Goal: Transaction & Acquisition: Subscribe to service/newsletter

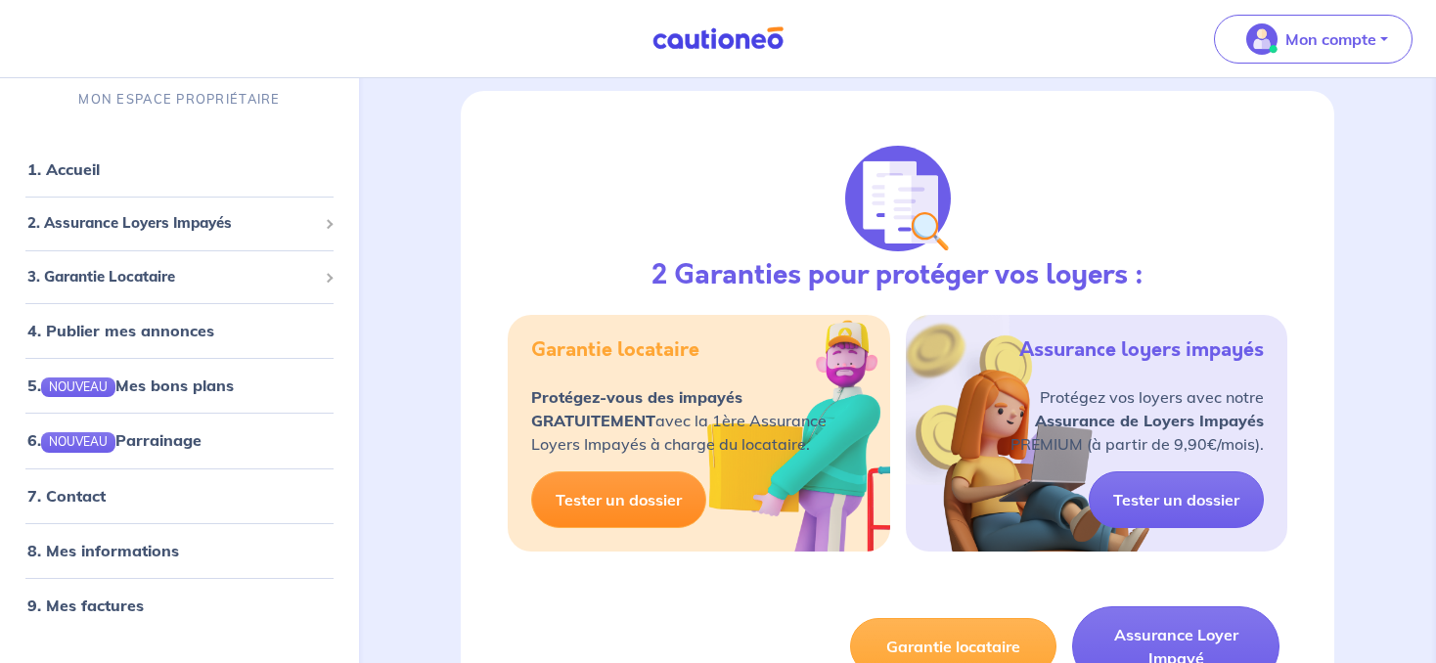
scroll to position [2169, 0]
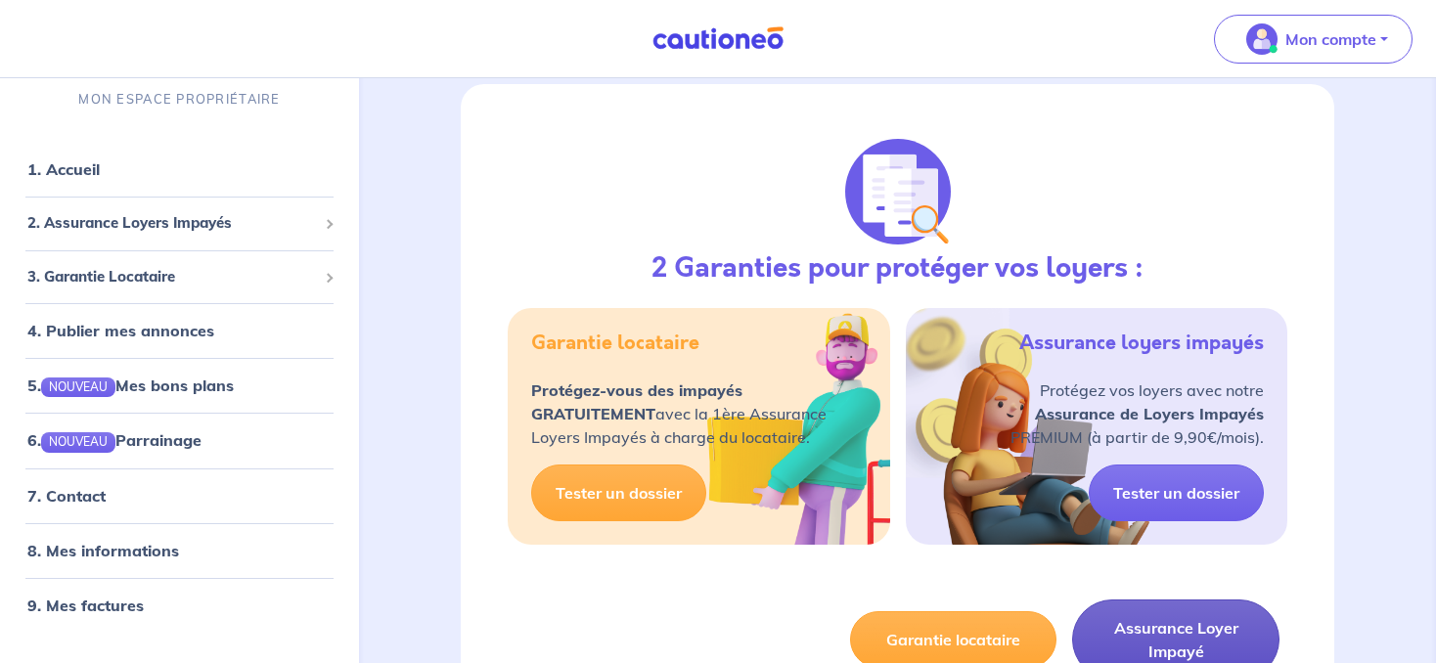
click at [1161, 627] on button "Assurance Loyer Impayé" at bounding box center [1175, 640] width 207 height 80
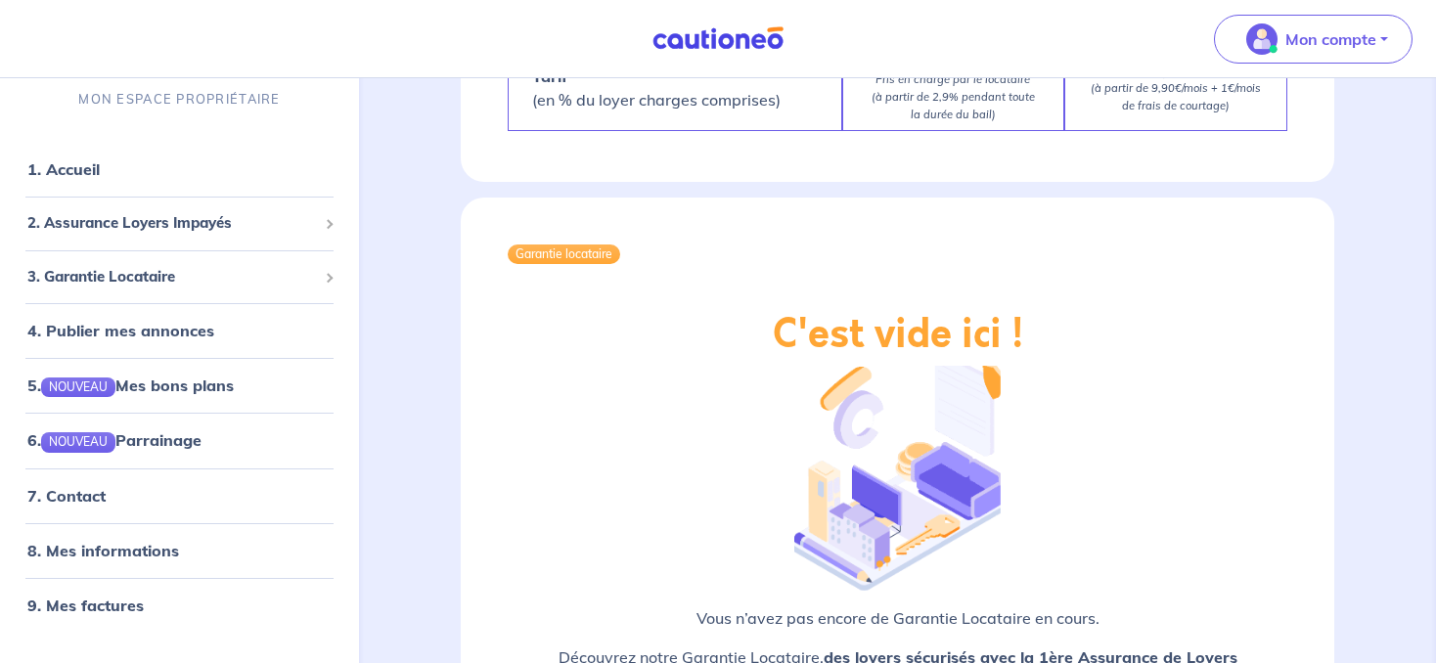
scroll to position [3512, 0]
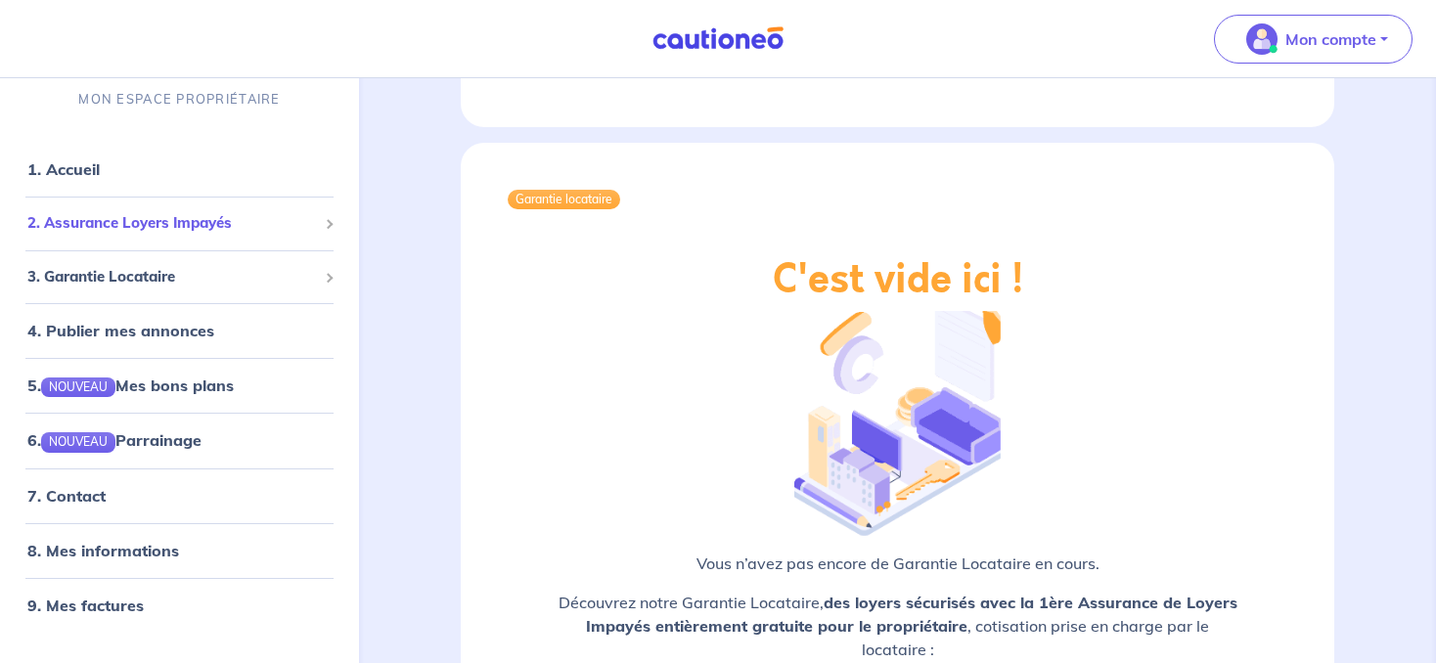
click at [127, 219] on span "2. Assurance Loyers Impayés" at bounding box center [172, 223] width 290 height 22
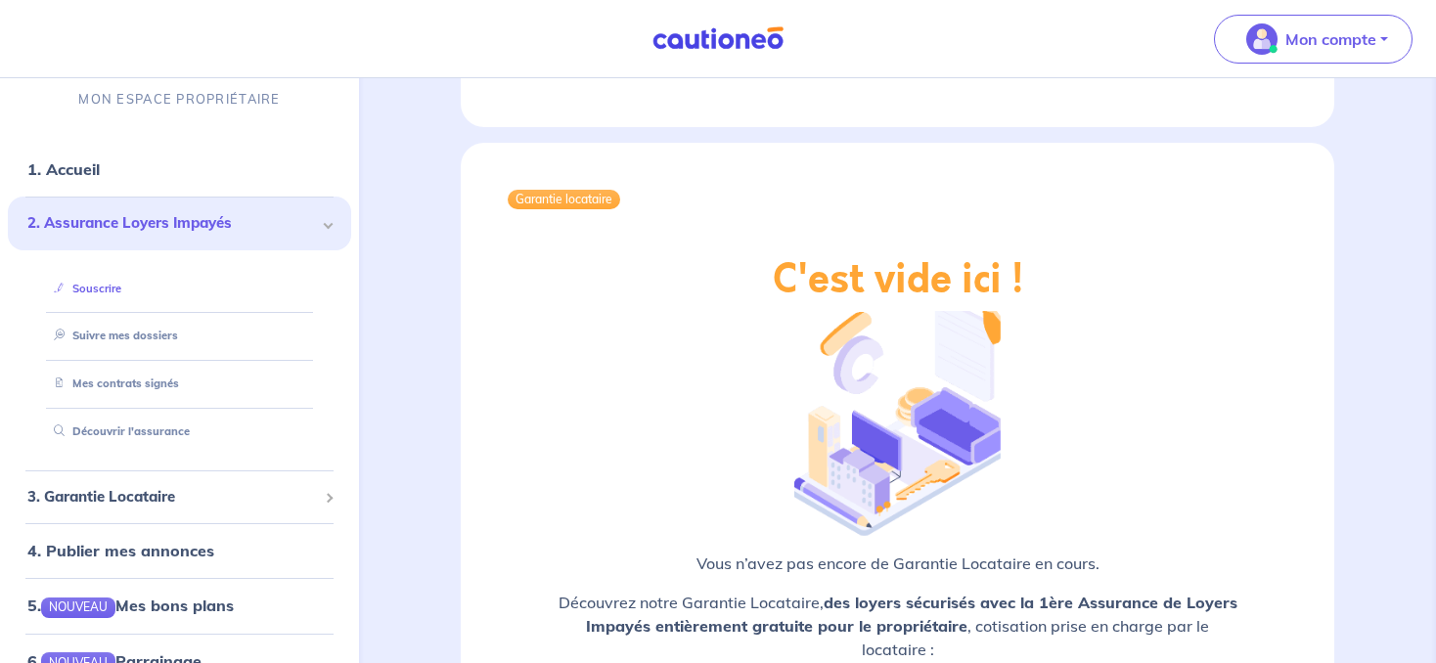
click at [110, 285] on link "Souscrire" at bounding box center [83, 288] width 75 height 14
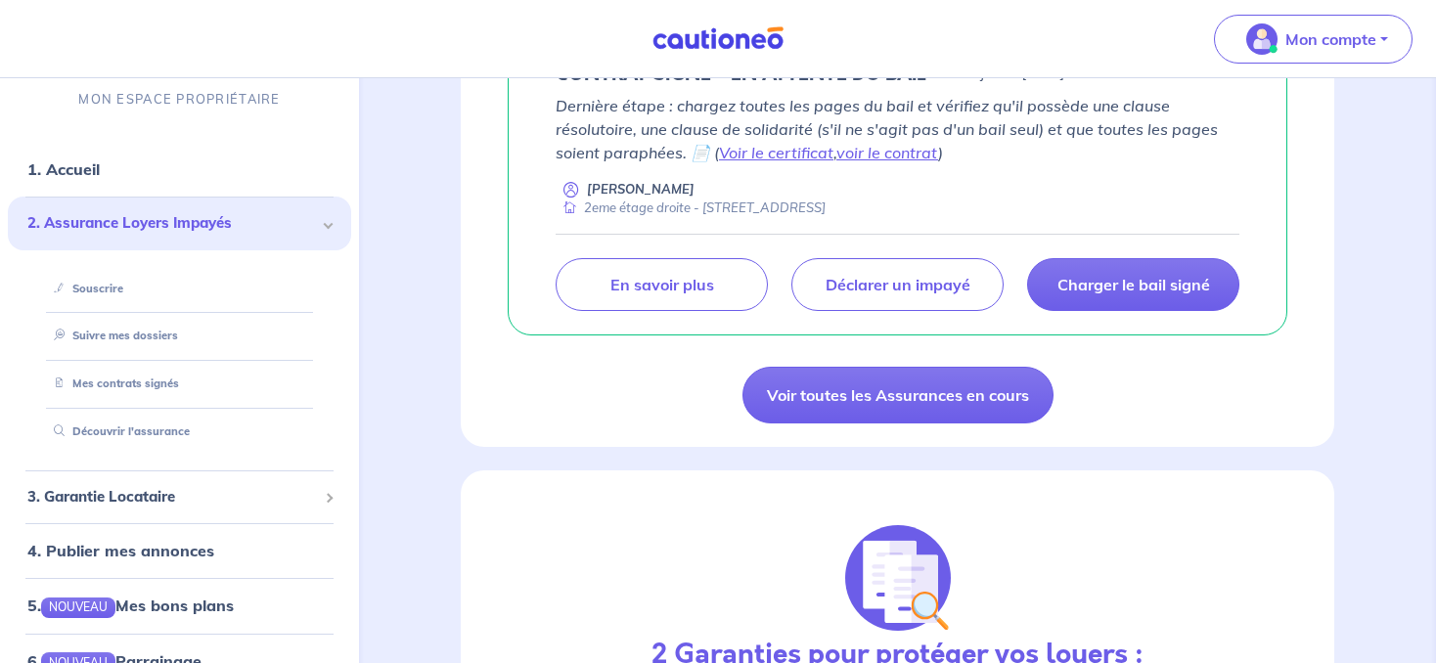
scroll to position [1799, 0]
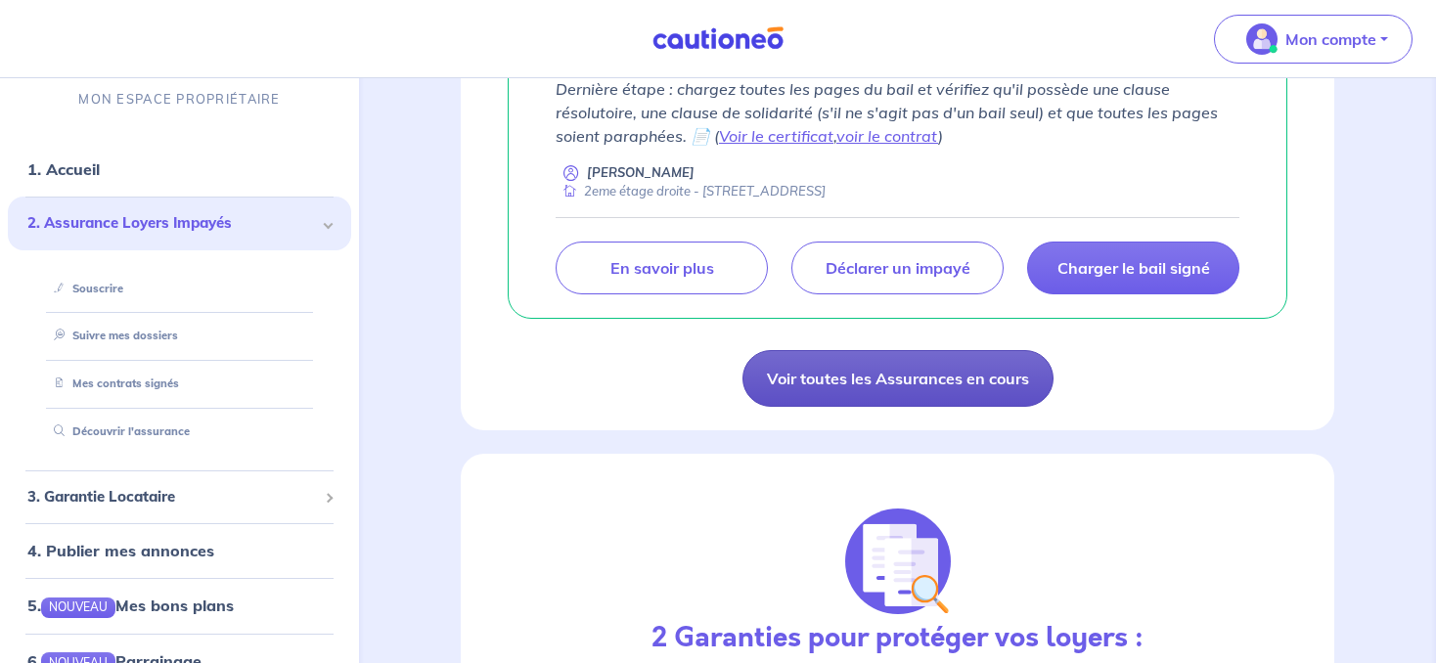
click at [868, 374] on link "Voir toutes les Assurances en cours" at bounding box center [897, 378] width 311 height 57
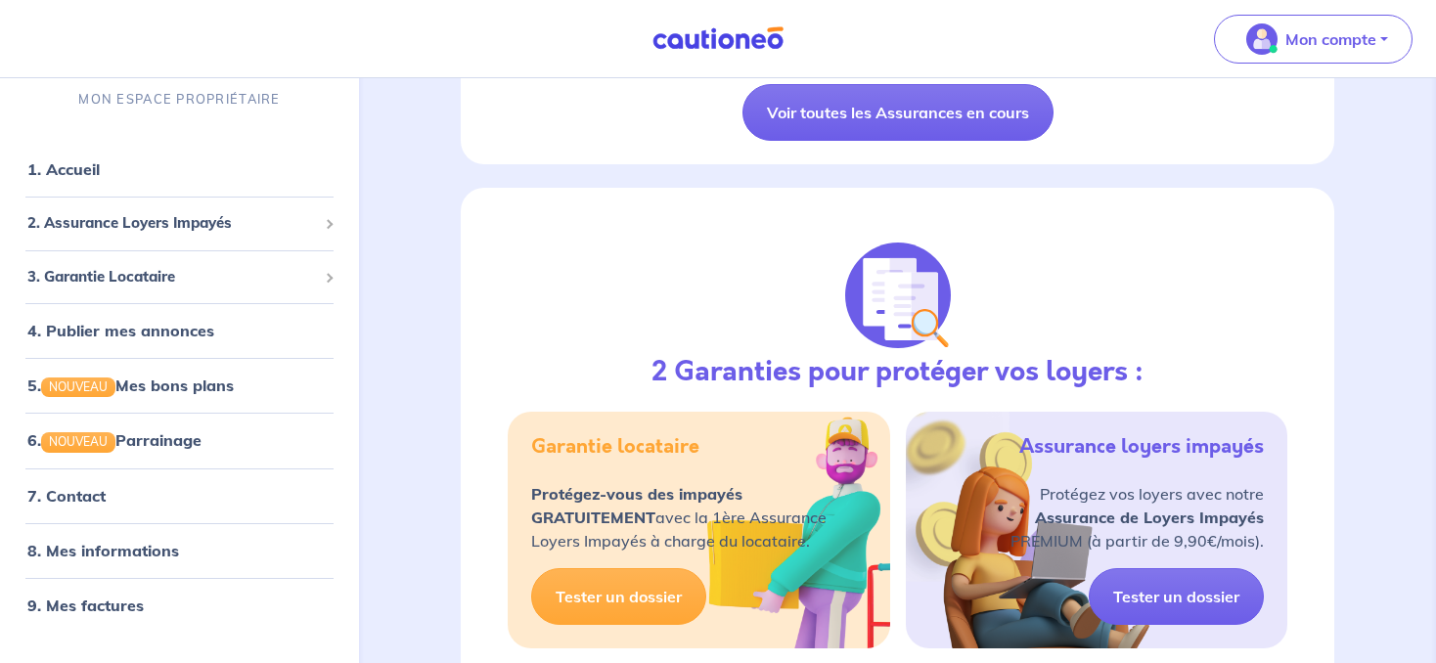
scroll to position [2066, 0]
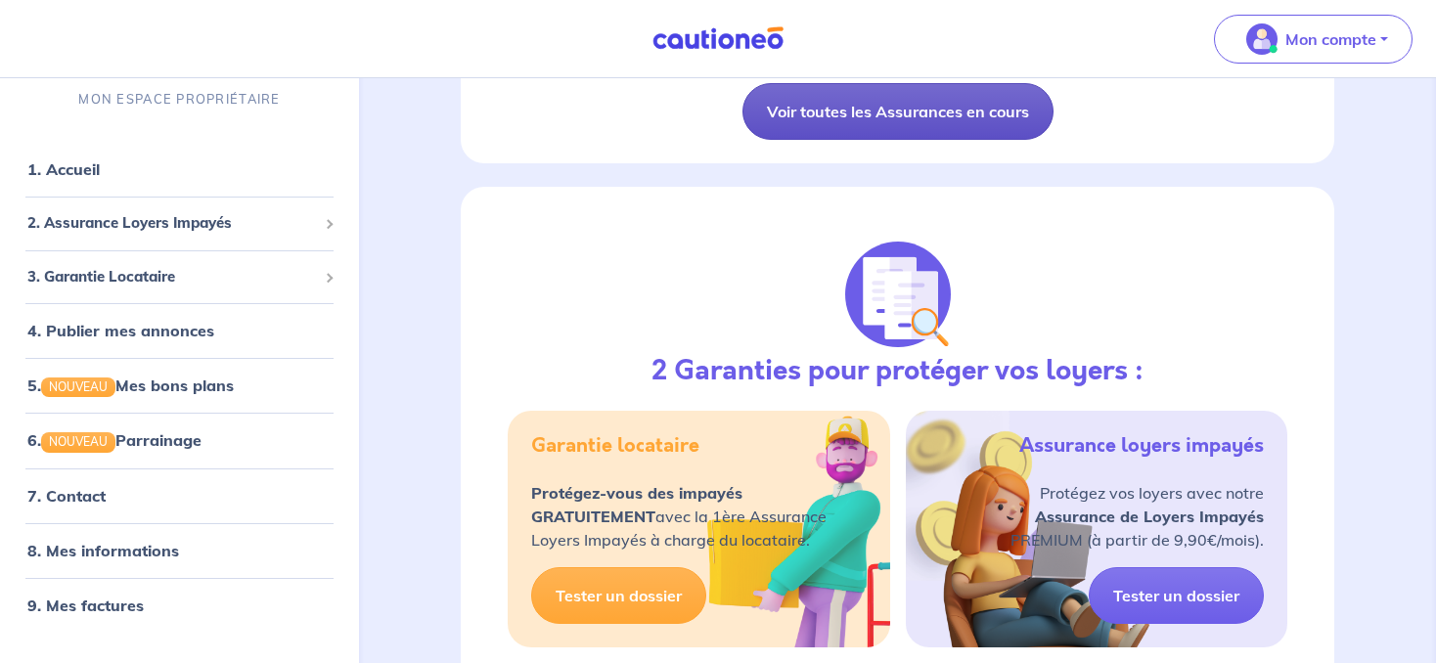
click at [844, 109] on link "Voir toutes les Assurances en cours" at bounding box center [897, 111] width 311 height 57
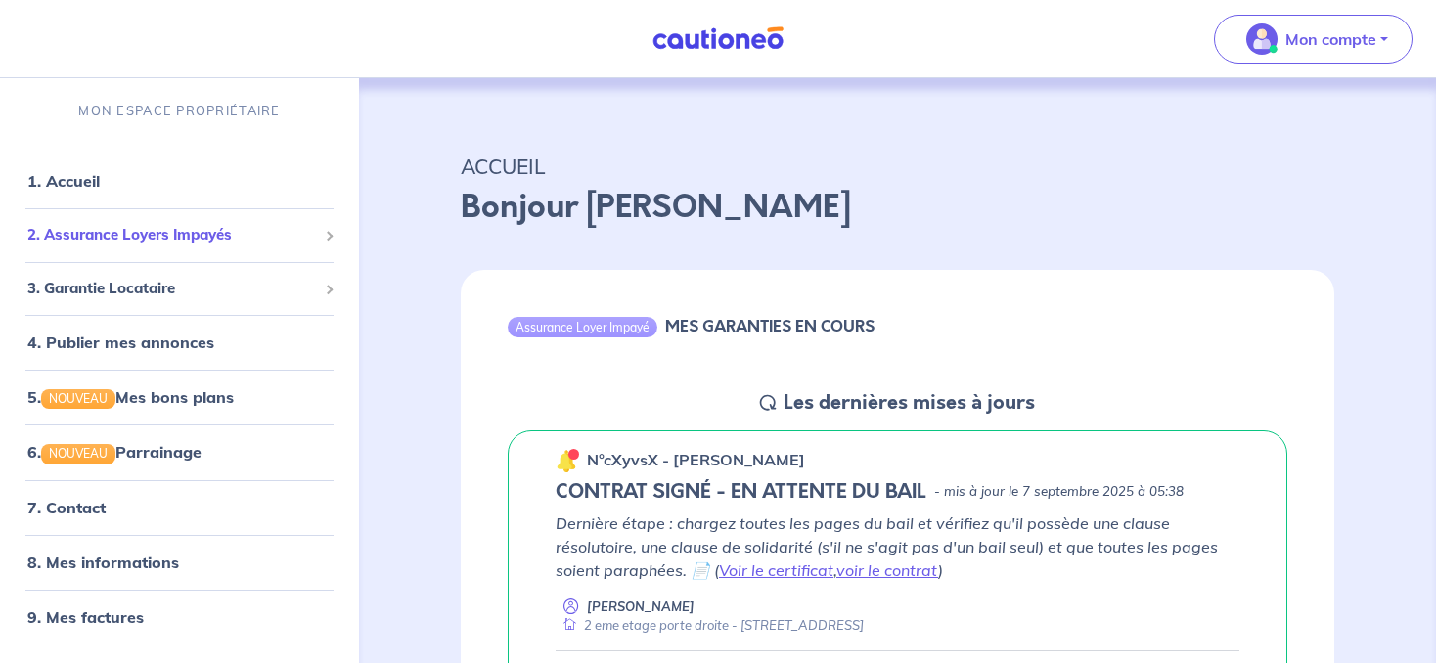
click at [193, 240] on span "2. Assurance Loyers Impayés" at bounding box center [172, 235] width 290 height 22
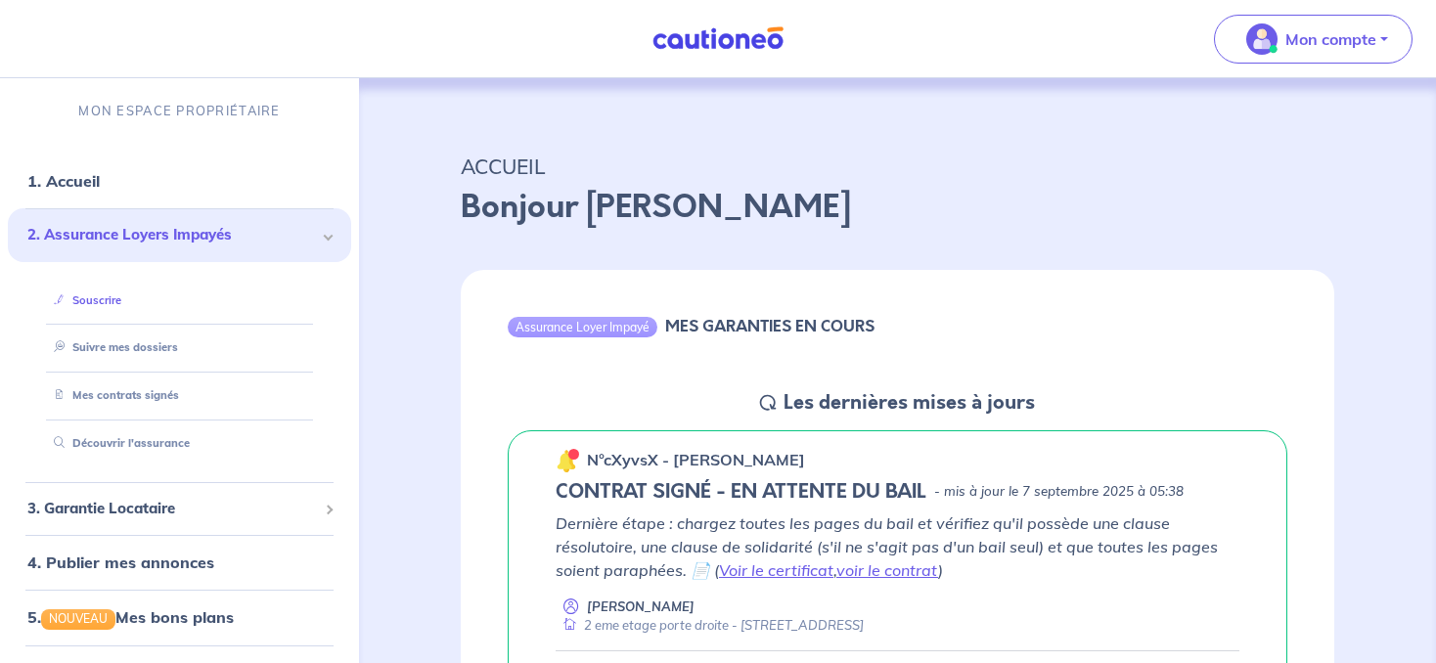
click at [121, 297] on link "Souscrire" at bounding box center [83, 300] width 75 height 14
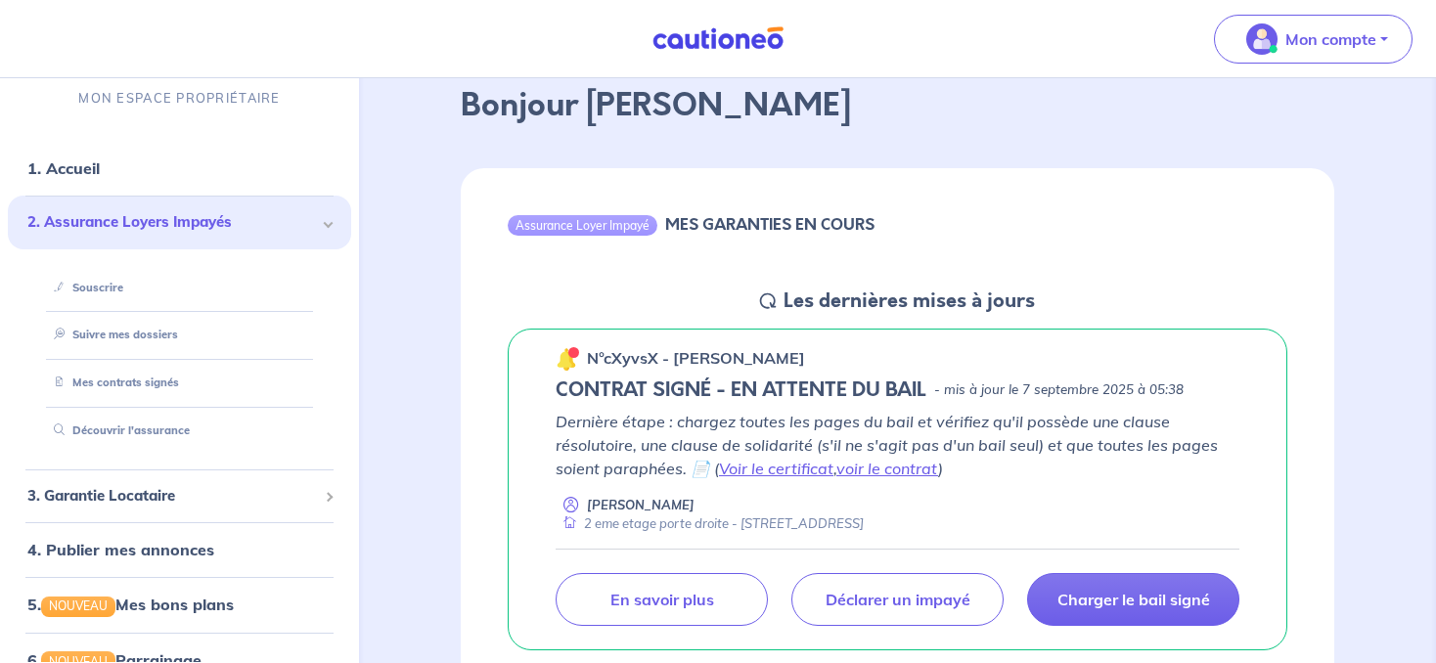
scroll to position [103, 0]
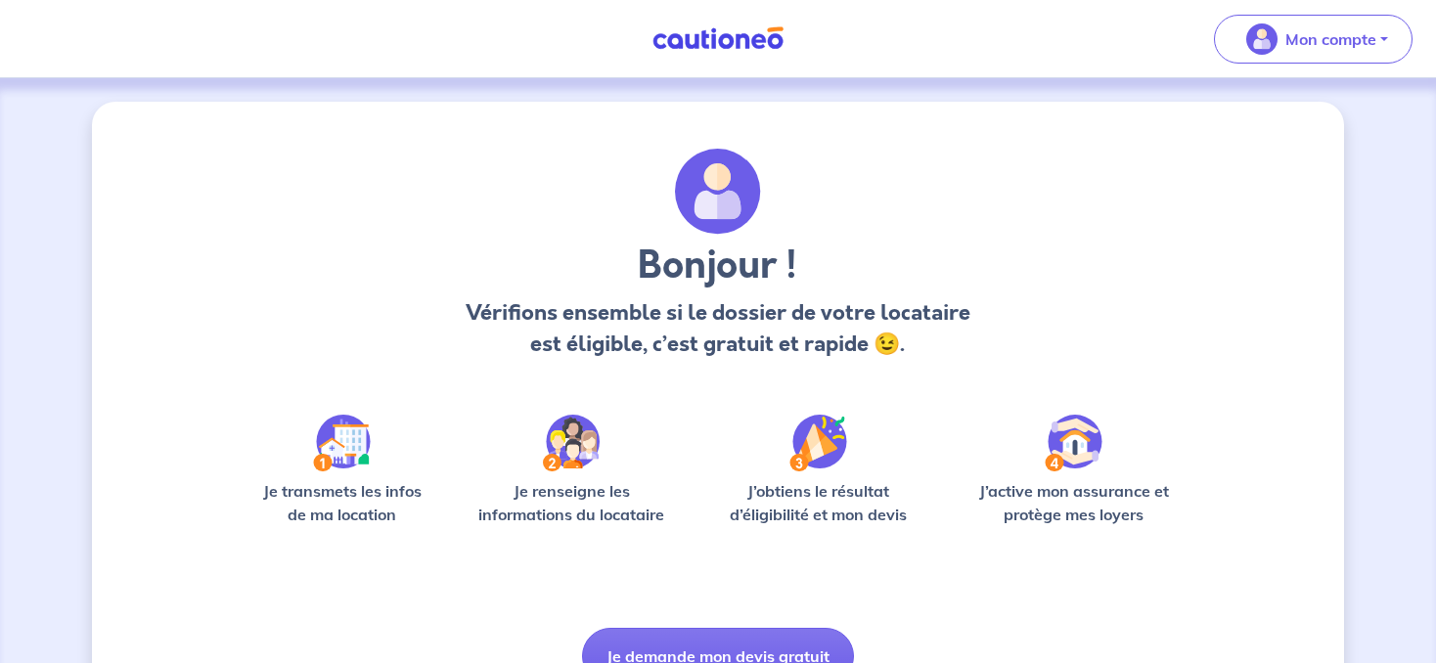
scroll to position [100, 0]
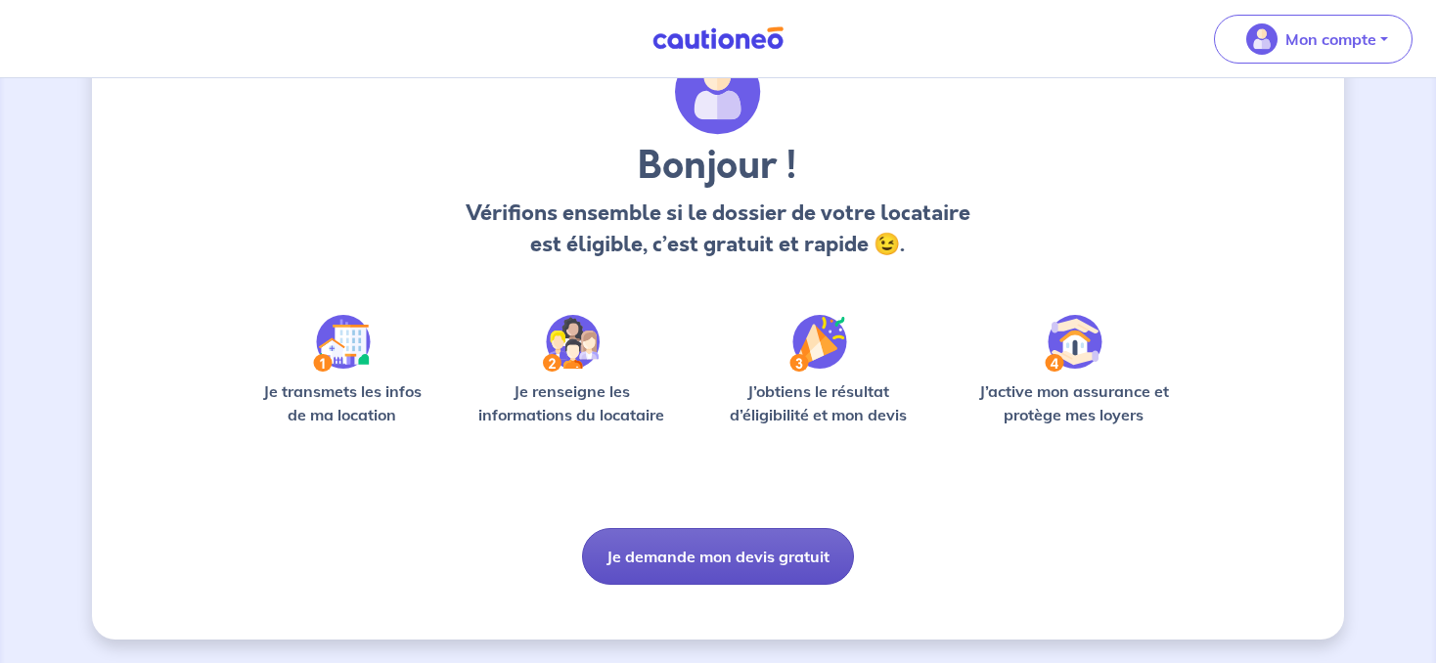
click at [689, 537] on button "Je demande mon devis gratuit" at bounding box center [718, 556] width 272 height 57
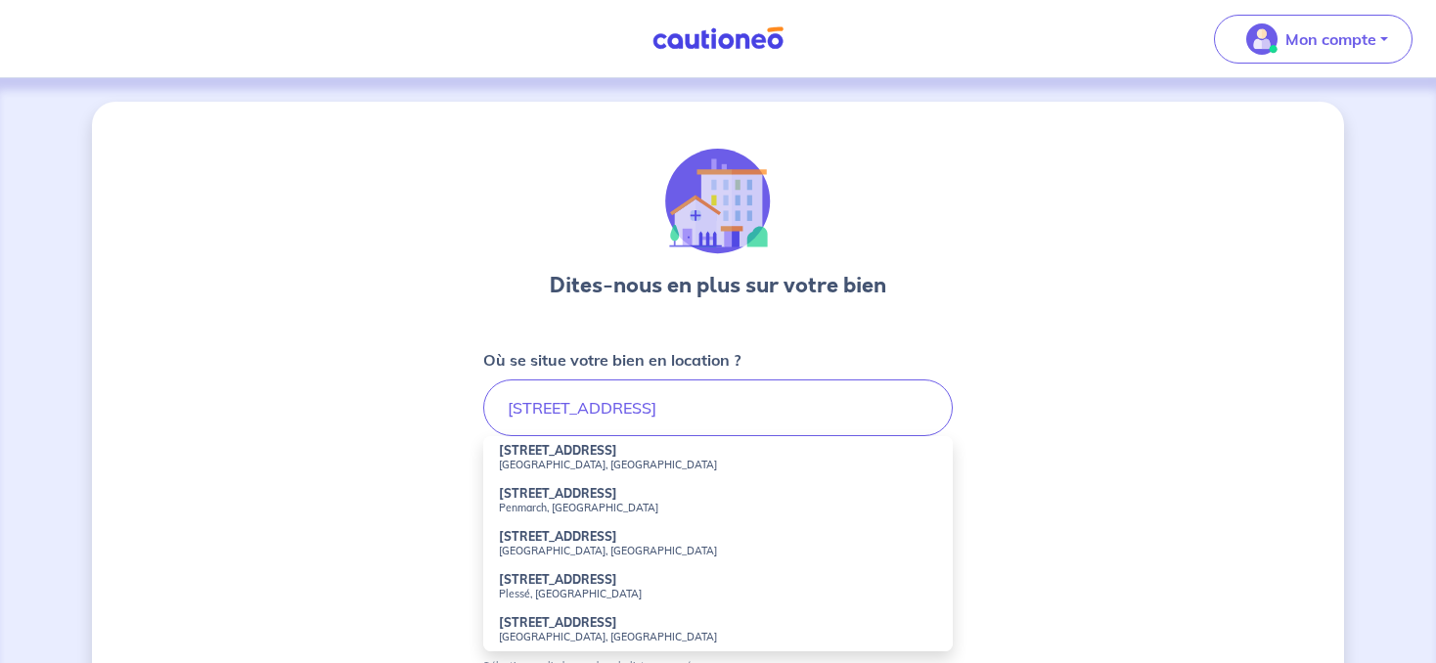
click at [632, 456] on li "121 Rue de Colombes Asnières-sur-Seine, France" at bounding box center [718, 457] width 470 height 43
type input "121 Rue de Colombes, Asnières-sur-Seine, France"
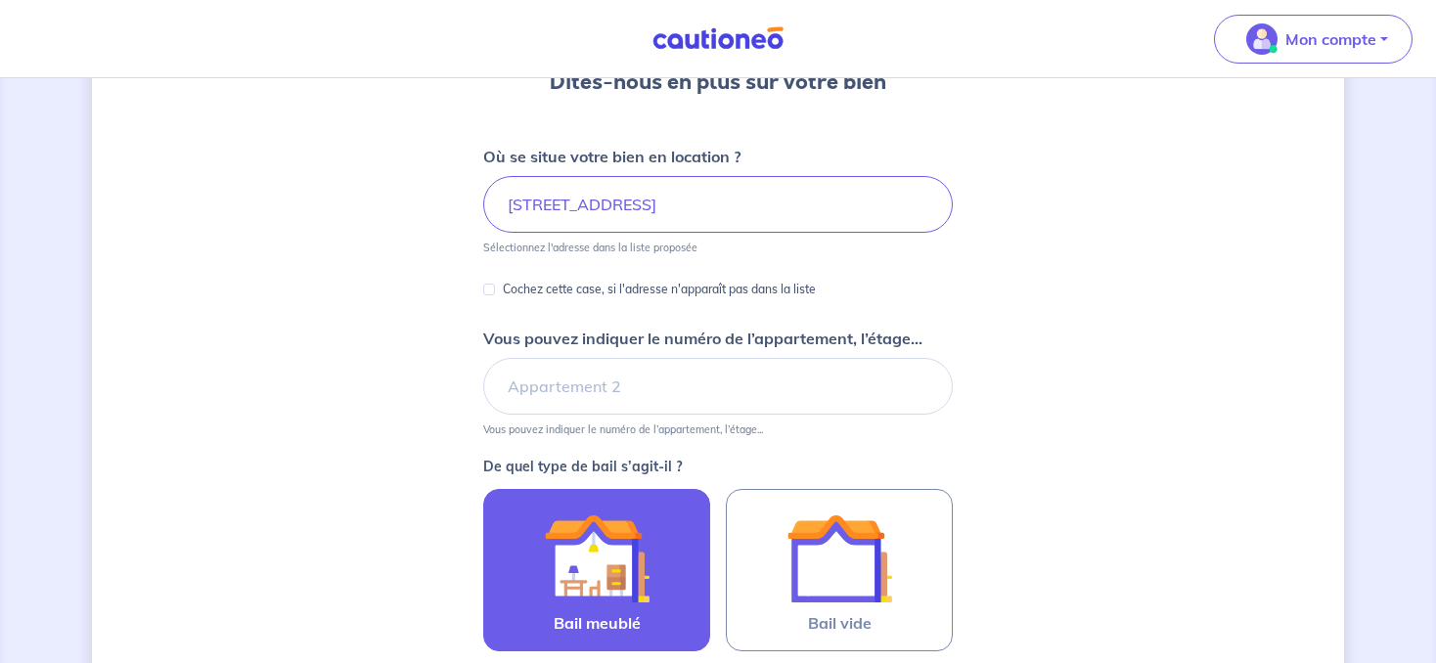
scroll to position [206, 0]
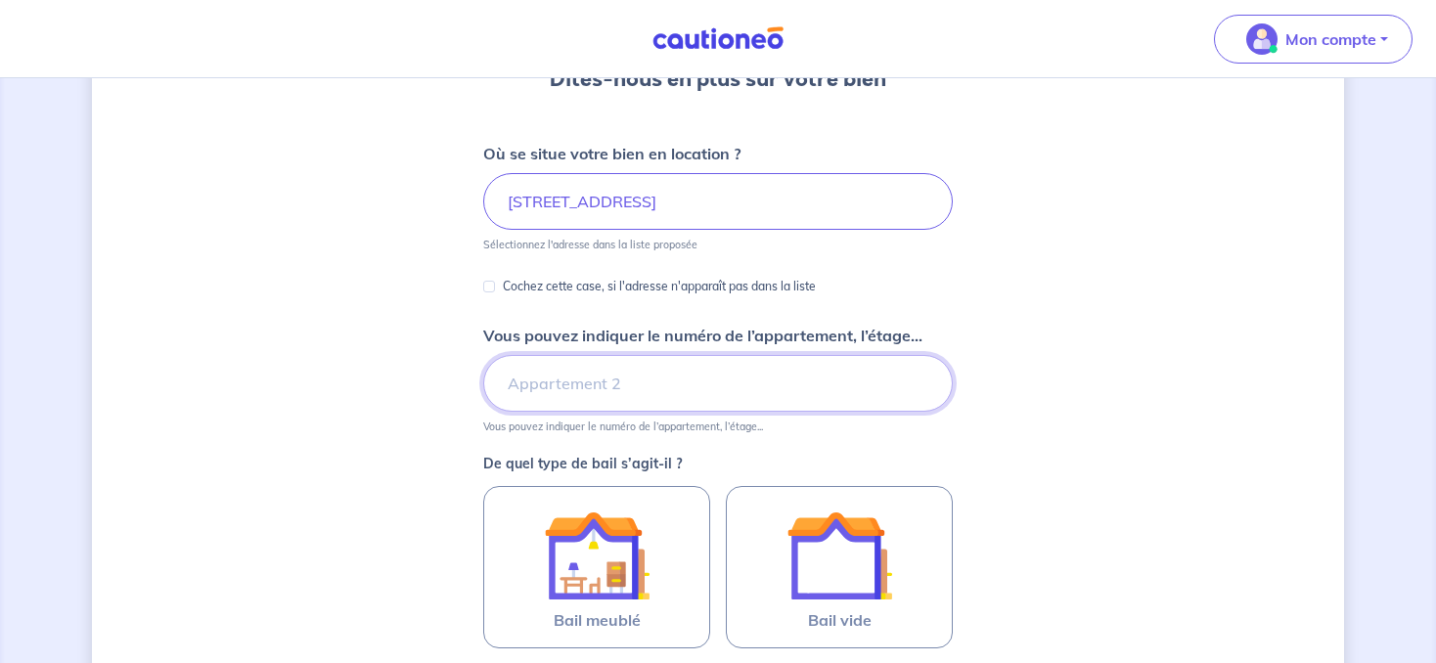
click at [599, 394] on input "Vous pouvez indiquer le numéro de l’appartement, l’étage..." at bounding box center [718, 383] width 470 height 57
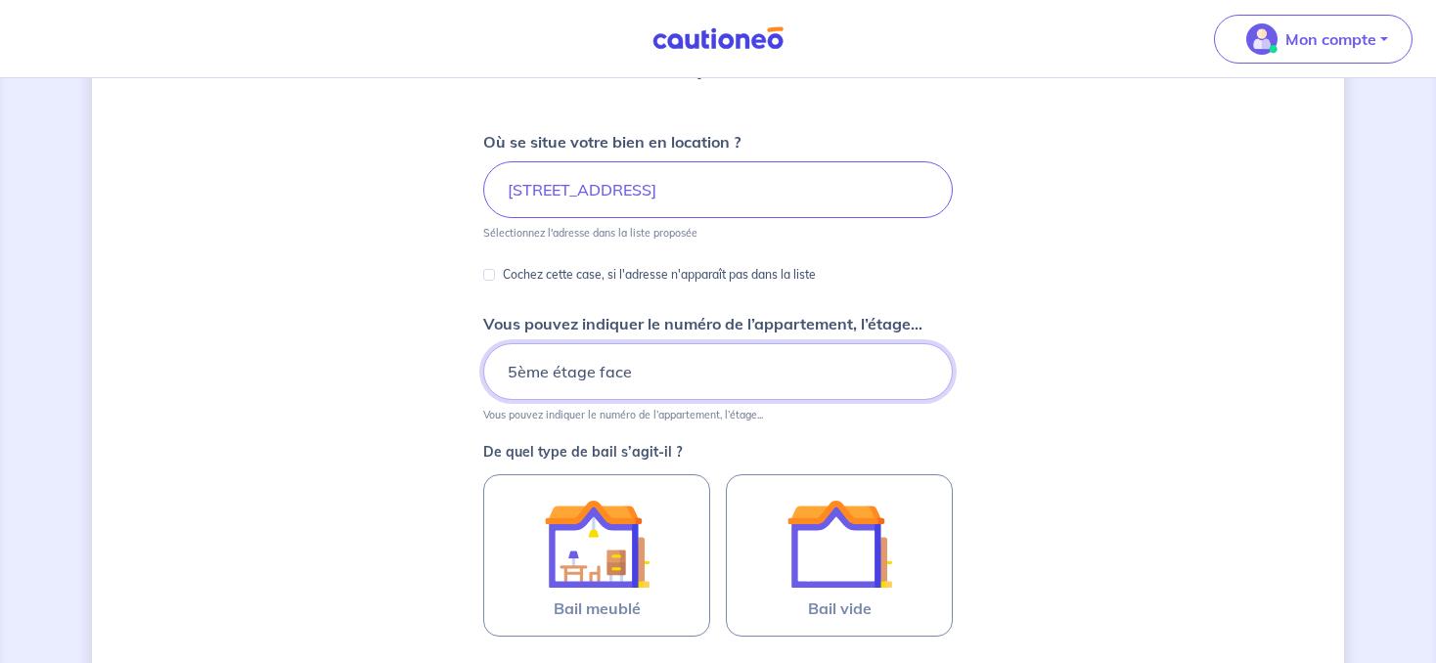
scroll to position [309, 0]
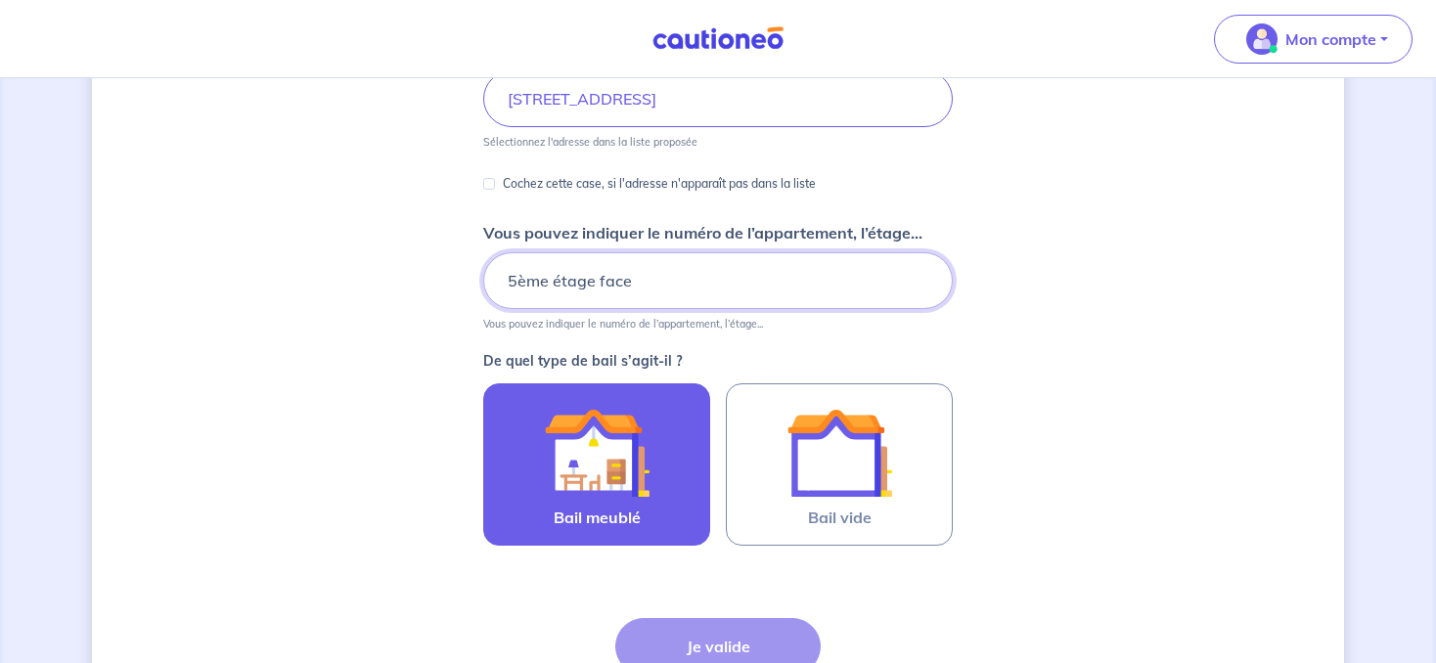
type input "5ème étage face"
click at [626, 472] on img at bounding box center [597, 453] width 106 height 106
click at [0, 0] on input "Bail meublé" at bounding box center [0, 0] width 0 height 0
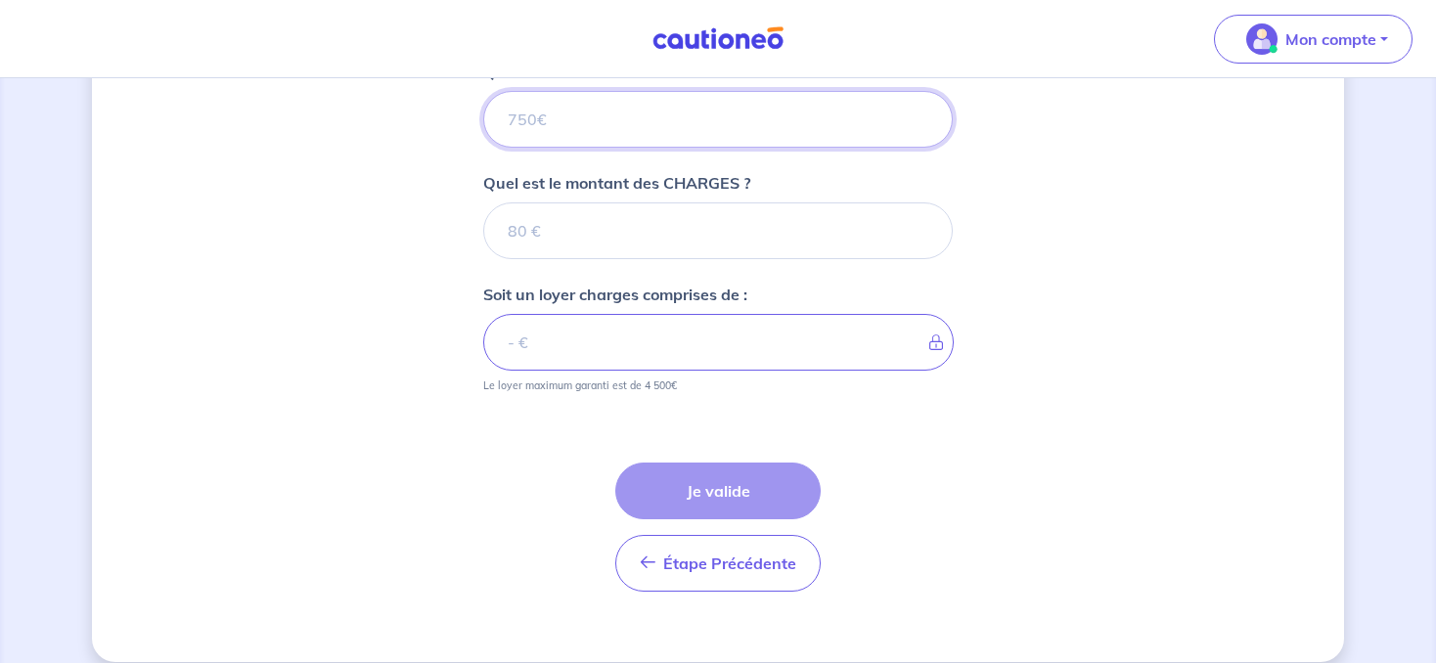
scroll to position [841, 0]
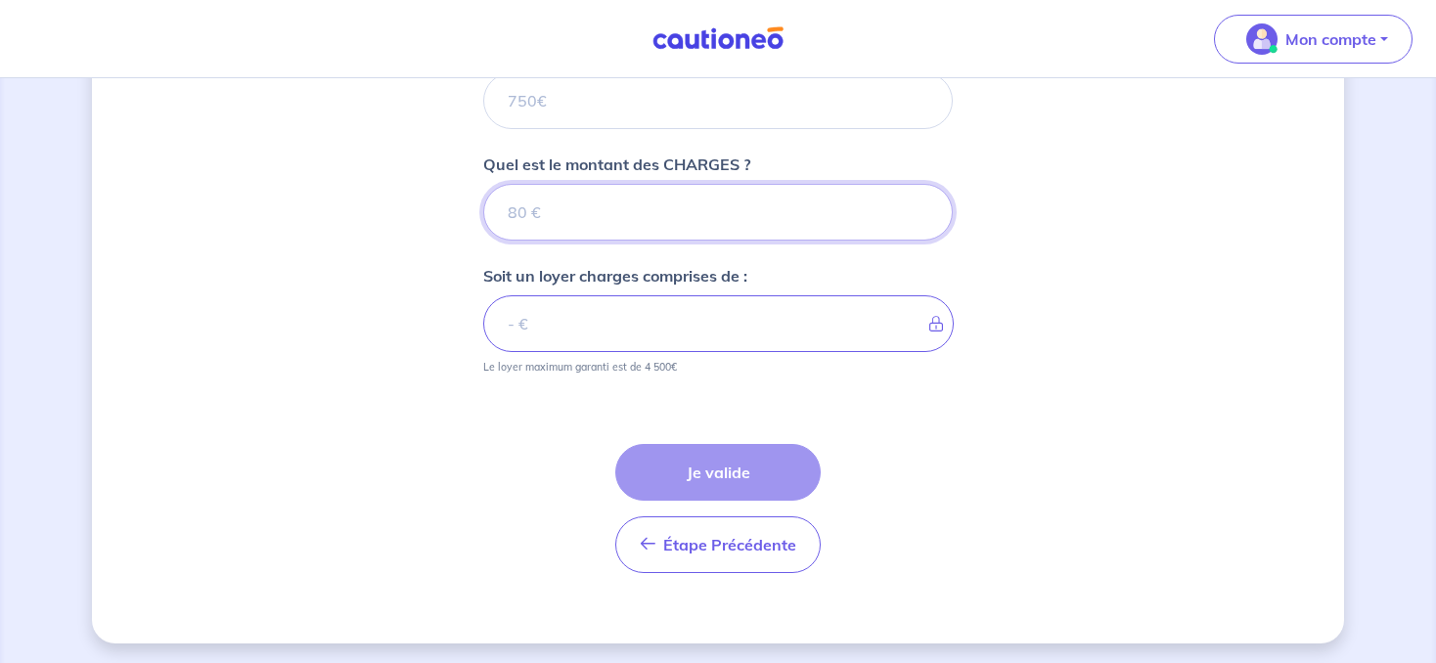
click at [526, 219] on input "Quel est le montant des CHARGES ?" at bounding box center [718, 212] width 470 height 57
type input "70"
type input "7"
type input "70"
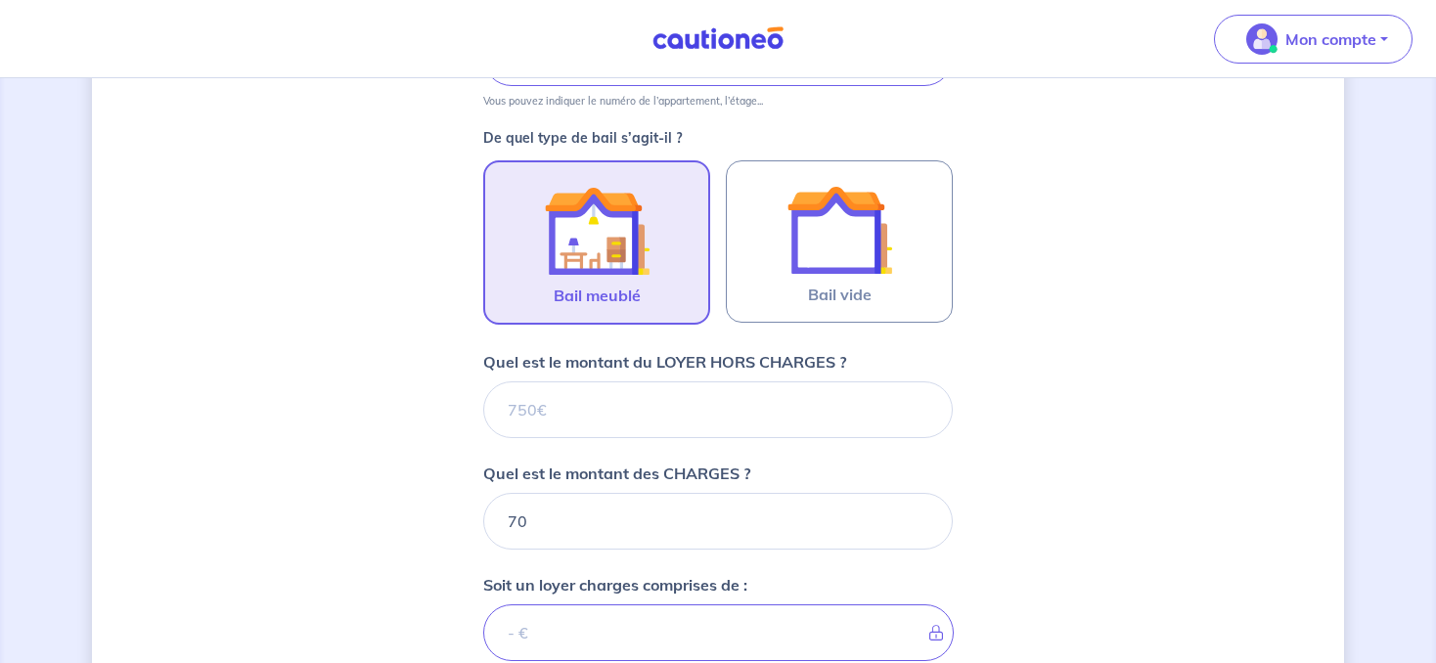
scroll to position [739, 0]
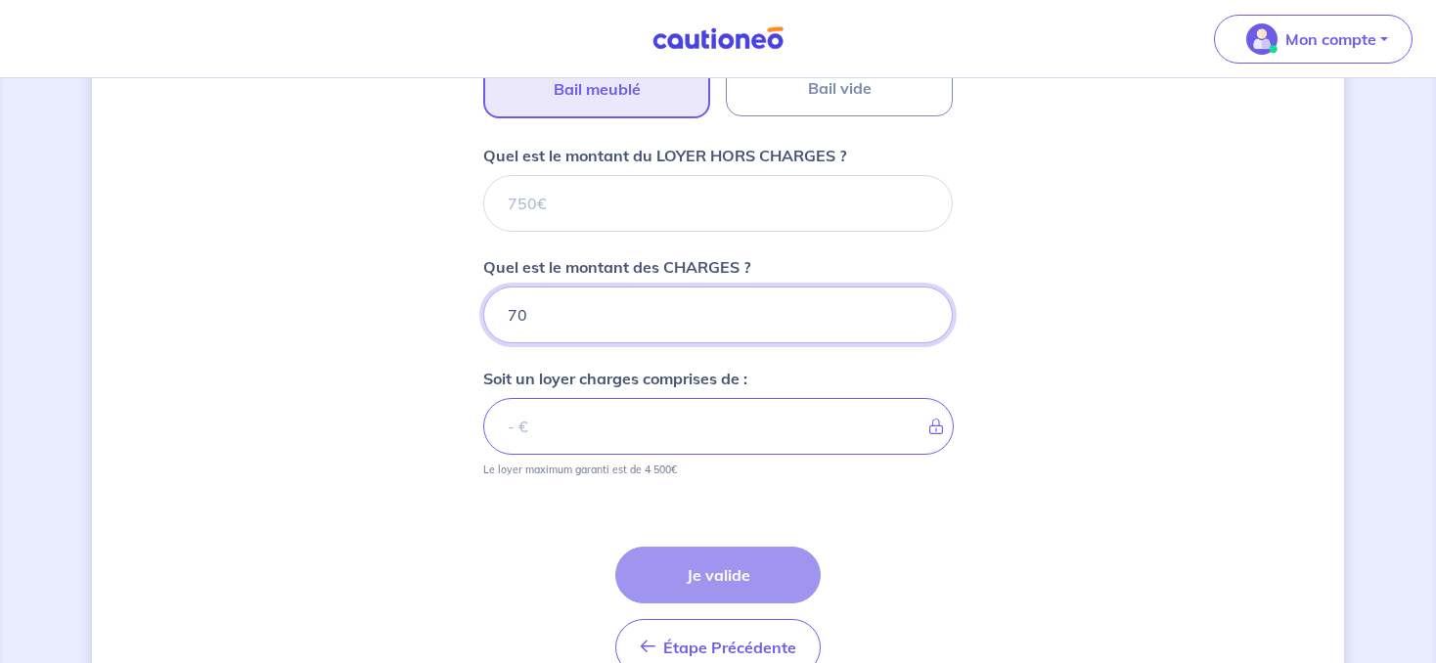
click at [535, 303] on input "70" at bounding box center [718, 315] width 470 height 57
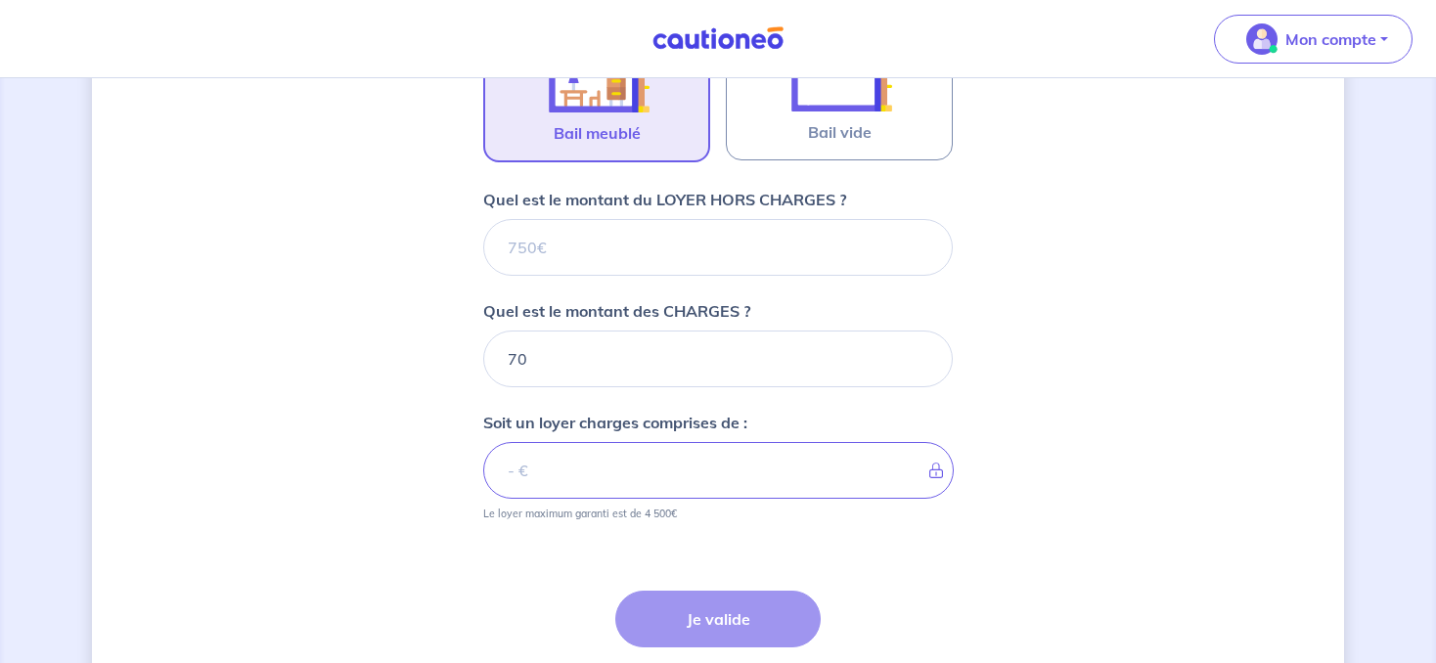
scroll to position [635, 0]
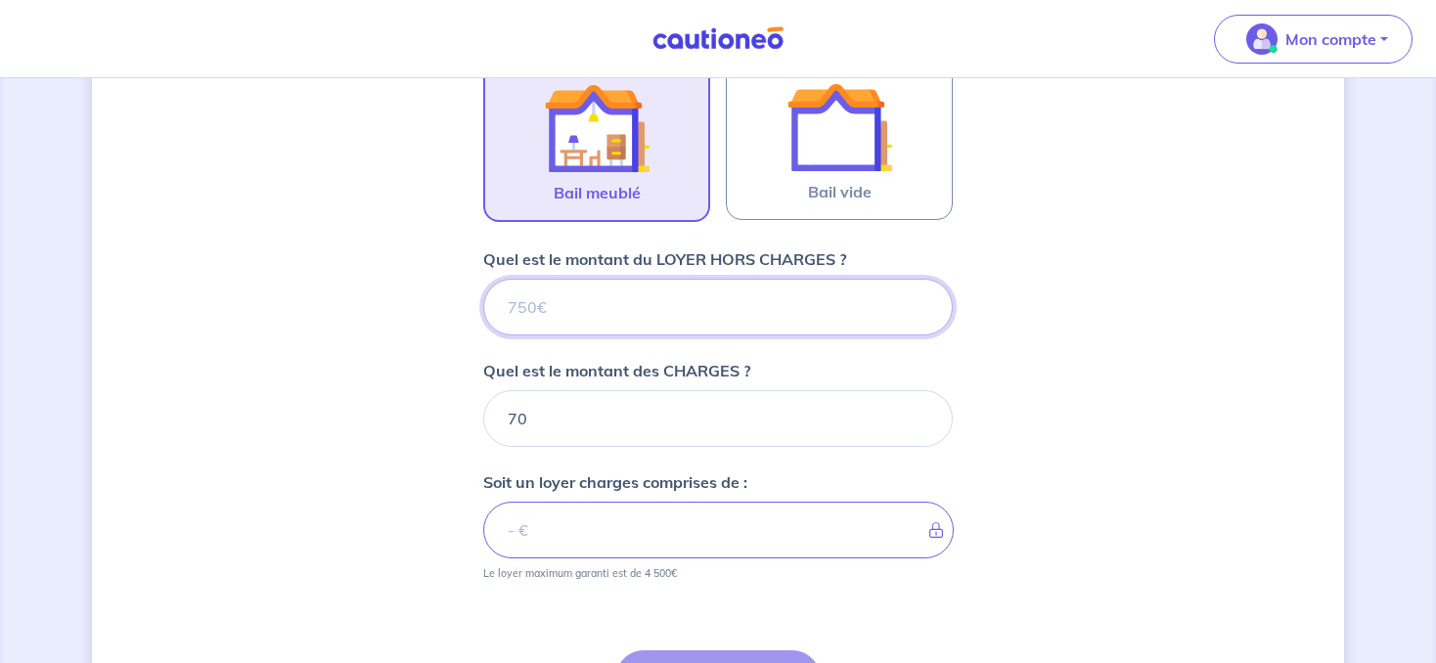
click at [618, 321] on input "Quel est le montant du LOYER HORS CHARGES ?" at bounding box center [718, 307] width 470 height 57
type input "91"
type input "79"
type input "910"
type input "980"
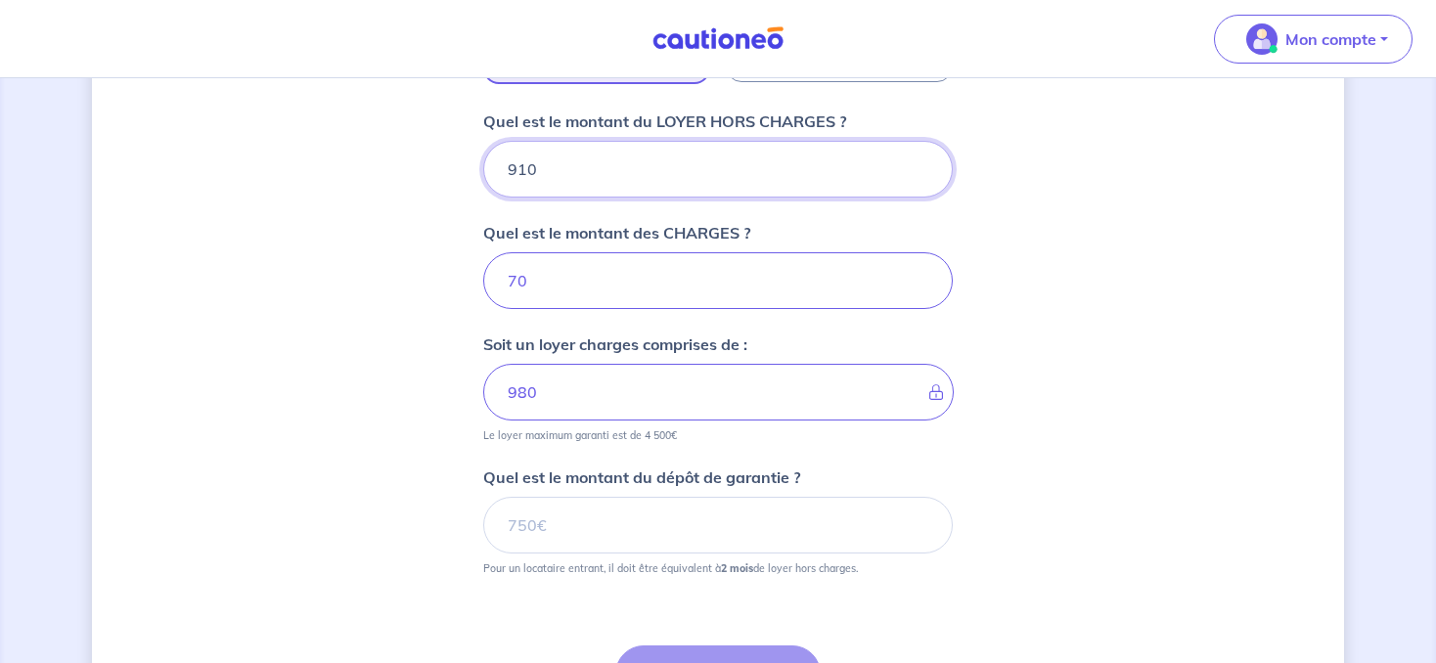
scroll to position [841, 0]
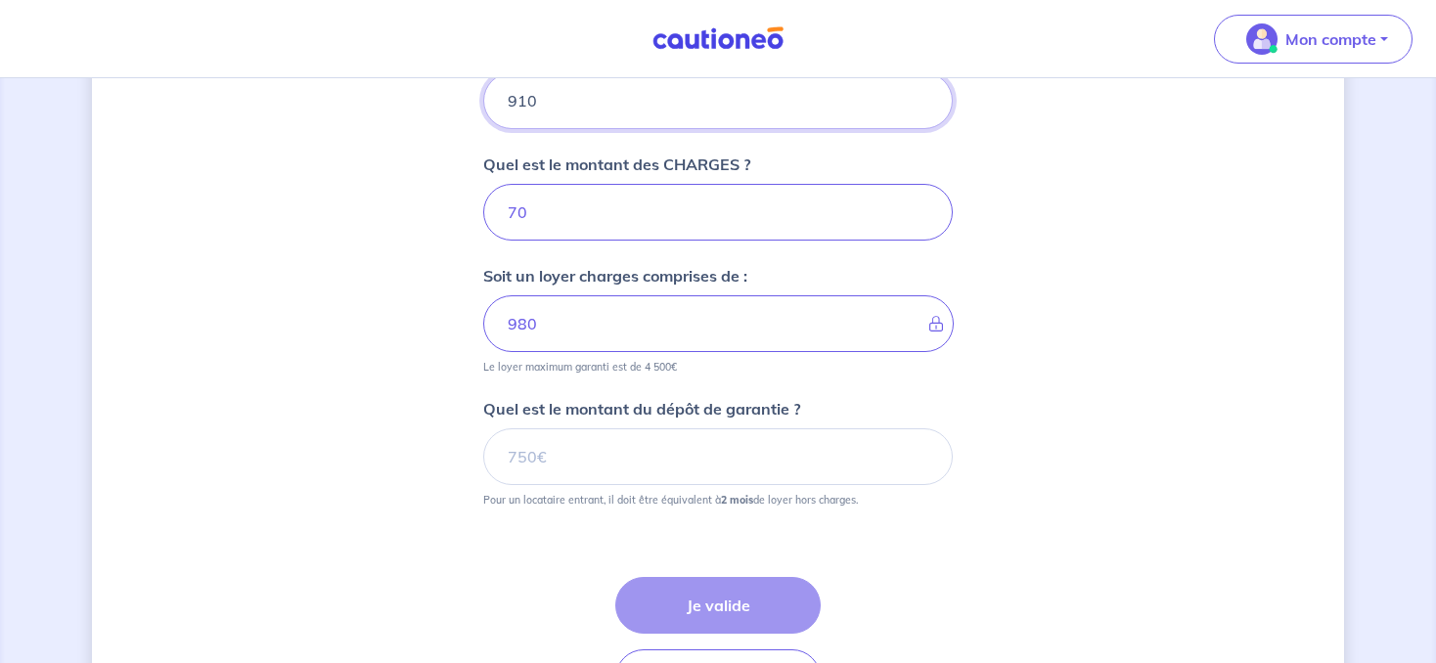
type input "910"
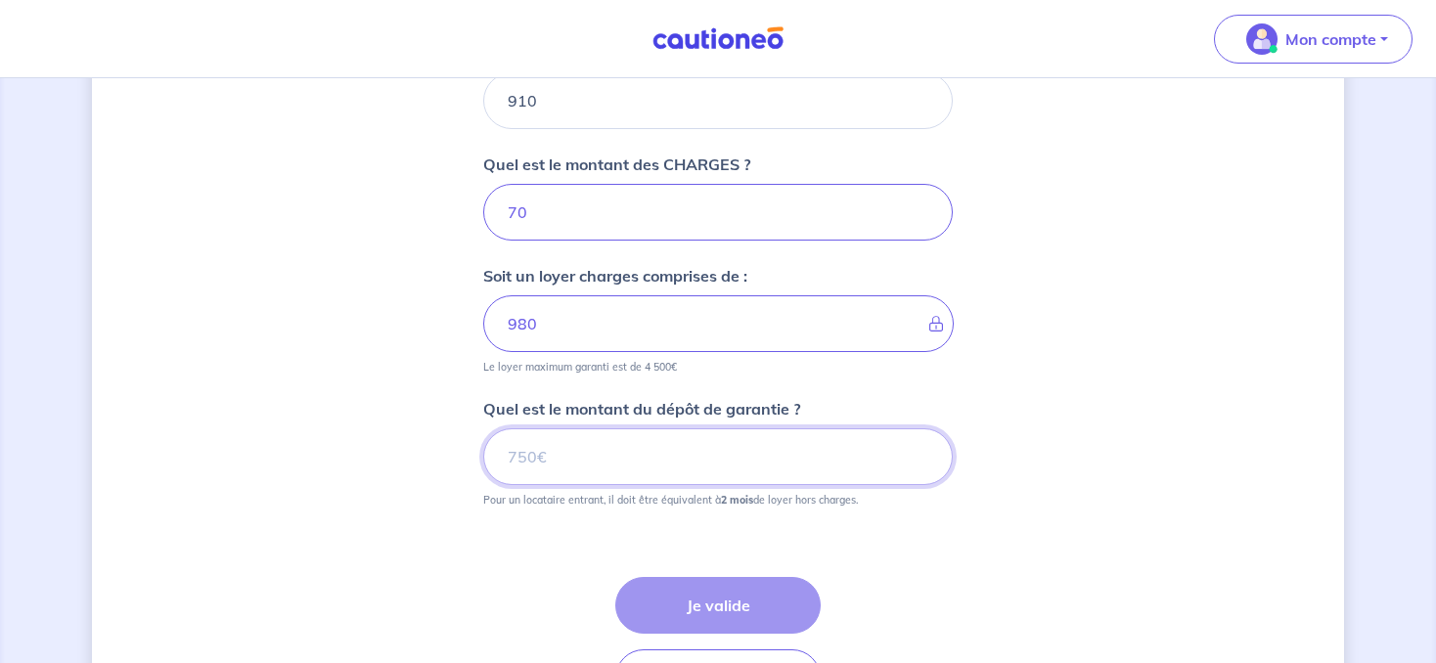
click at [566, 462] on input "Quel est le montant du dépôt de garantie ?" at bounding box center [718, 456] width 470 height 57
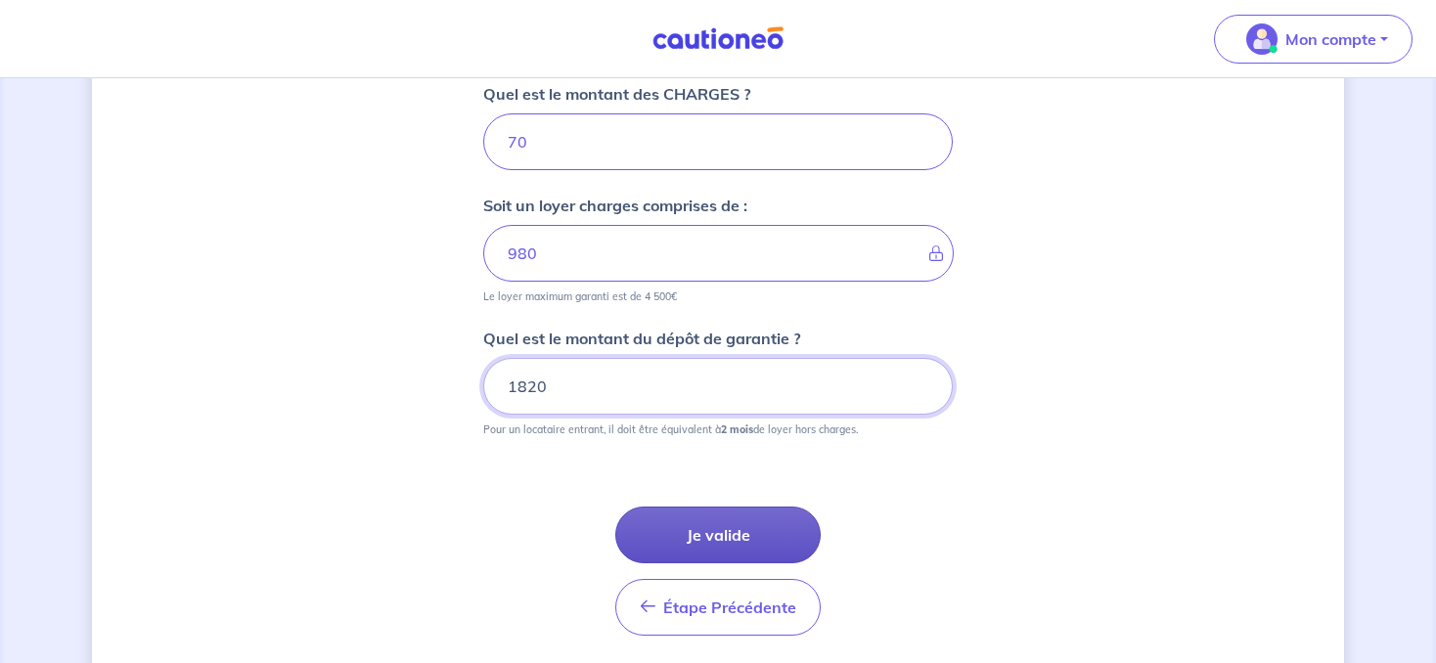
scroll to position [974, 0]
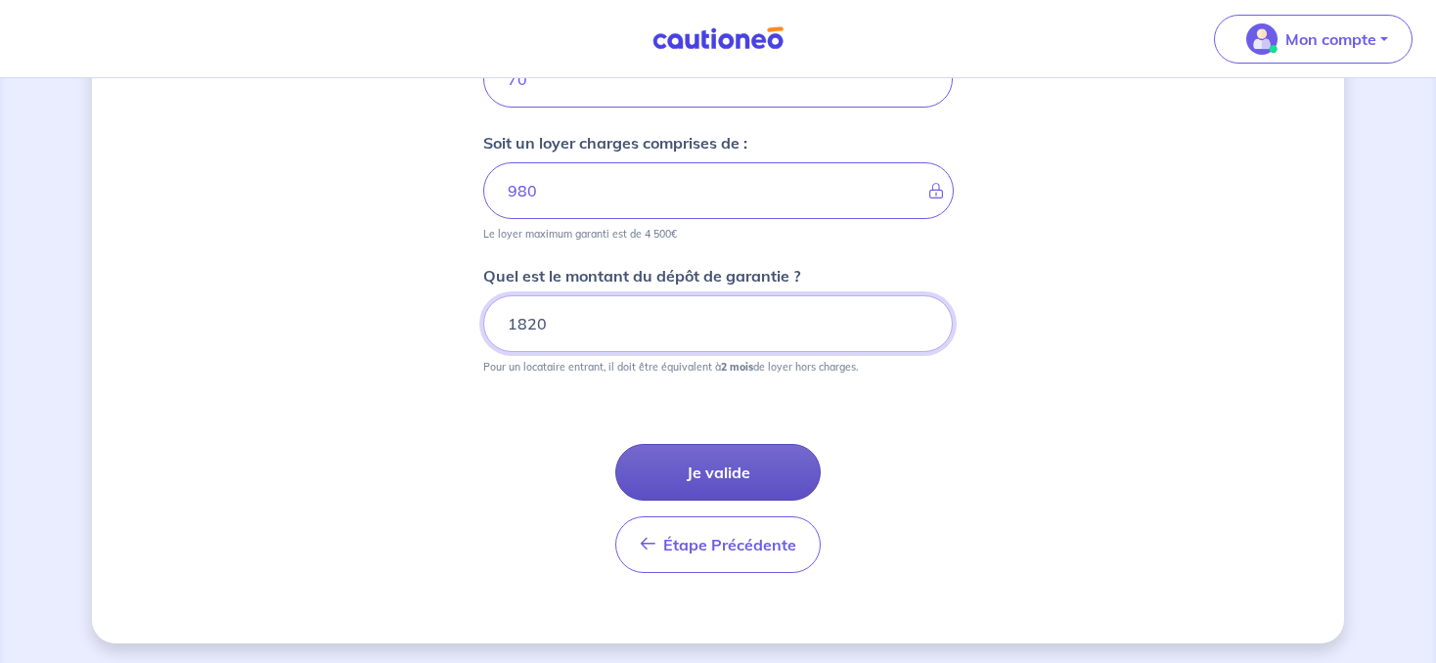
type input "1820"
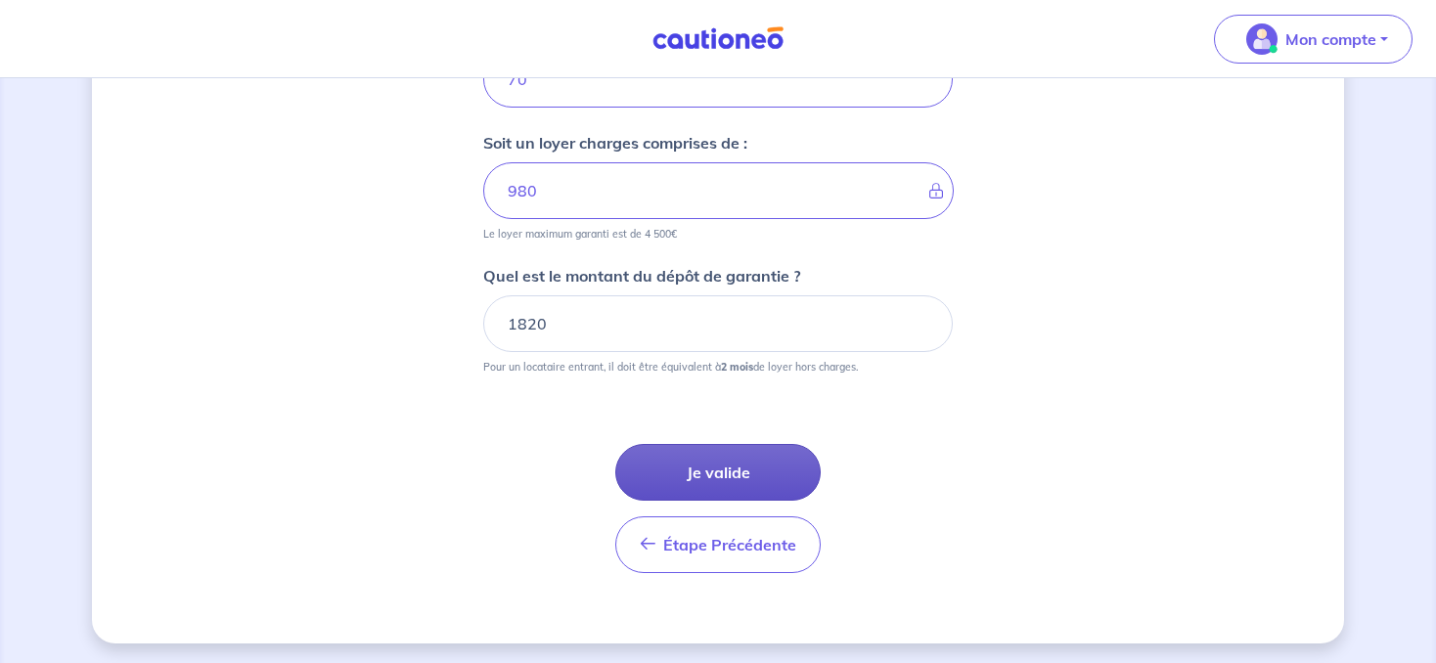
click at [733, 457] on button "Je valide" at bounding box center [717, 472] width 205 height 57
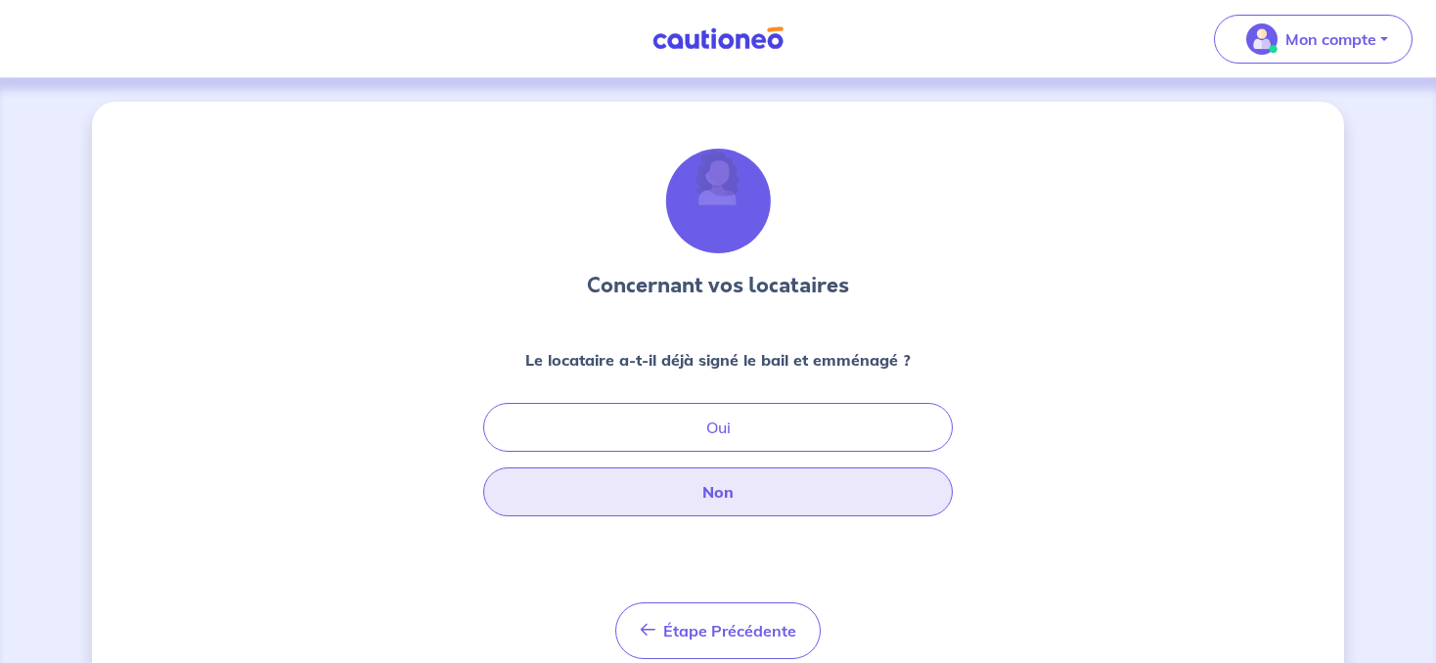
click at [748, 498] on button "Non" at bounding box center [718, 492] width 470 height 49
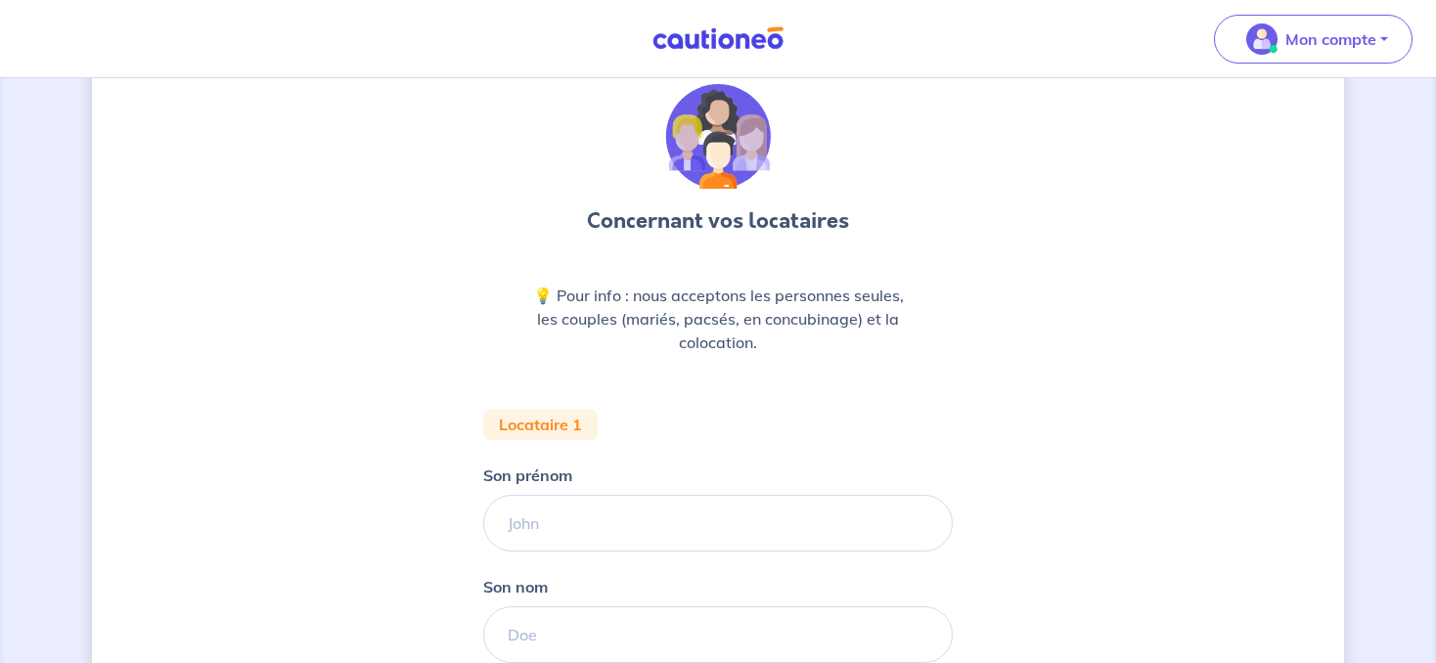
scroll to position [103, 0]
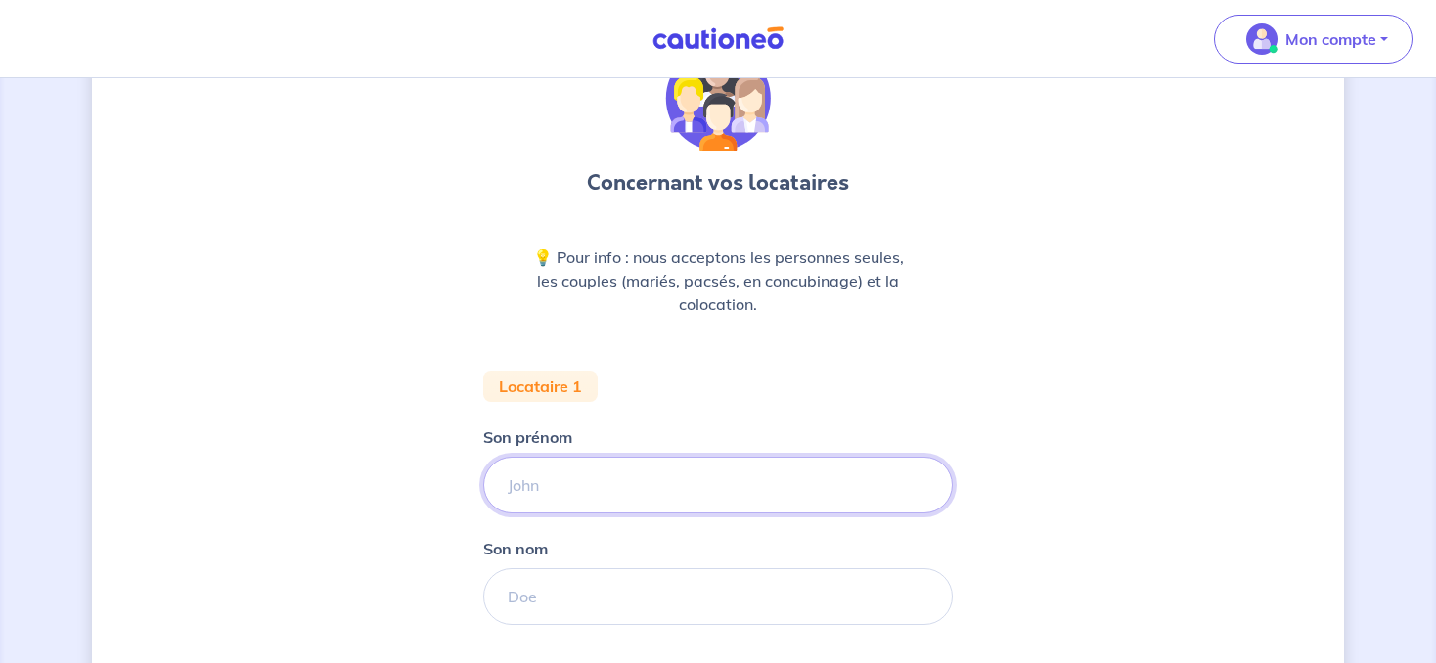
click at [692, 475] on input "Son prénom" at bounding box center [718, 485] width 470 height 57
type input "Maud"
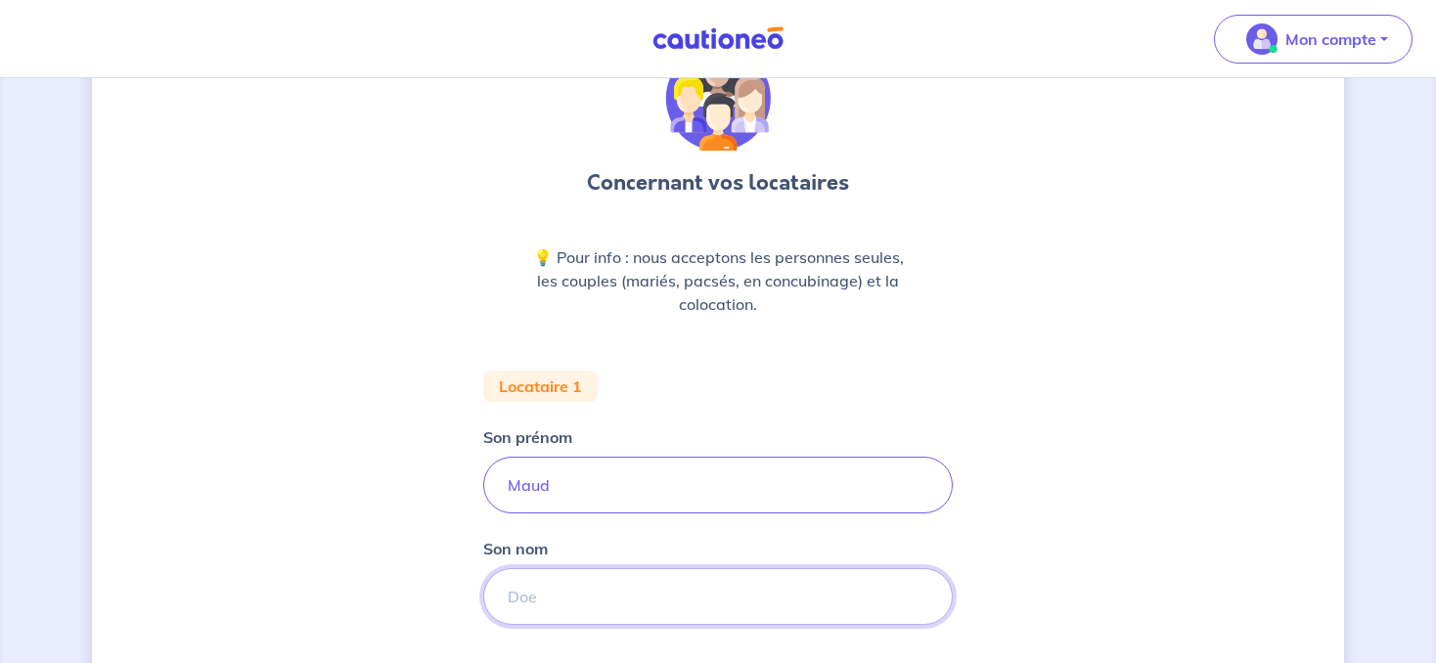
click at [661, 578] on input "Son nom" at bounding box center [718, 596] width 470 height 57
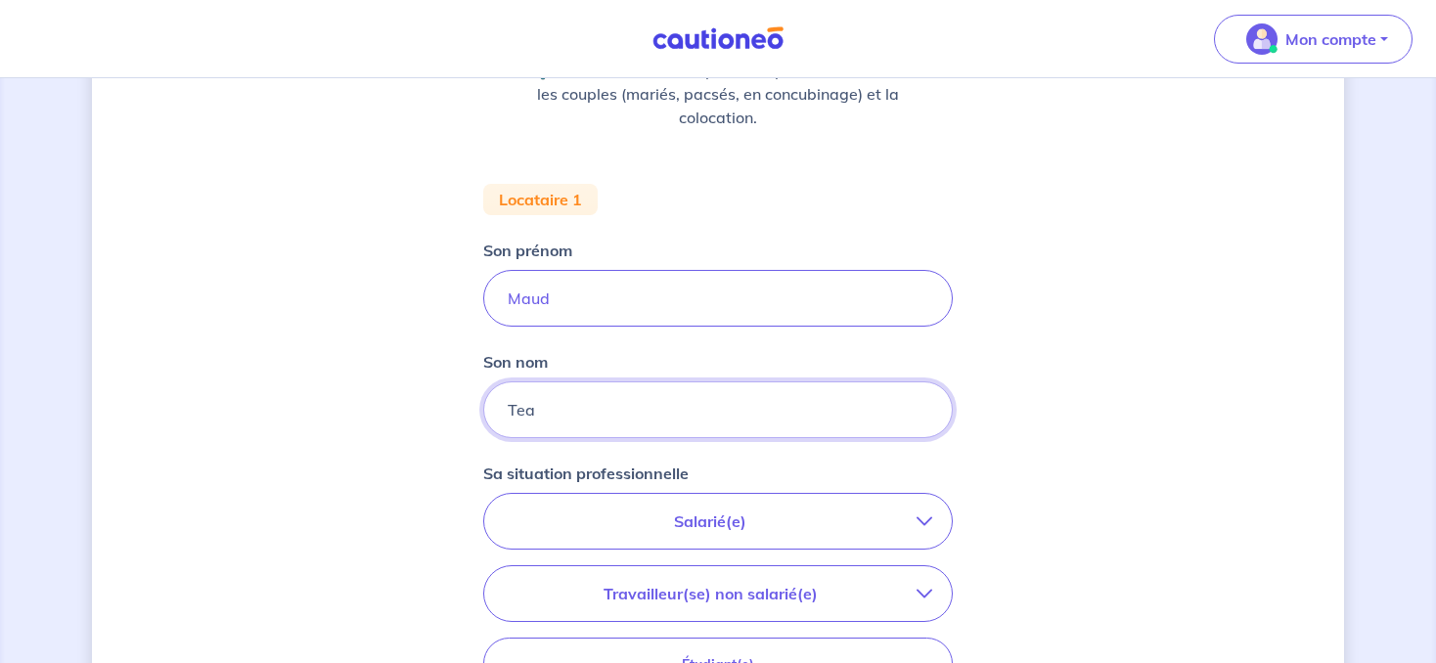
scroll to position [309, 0]
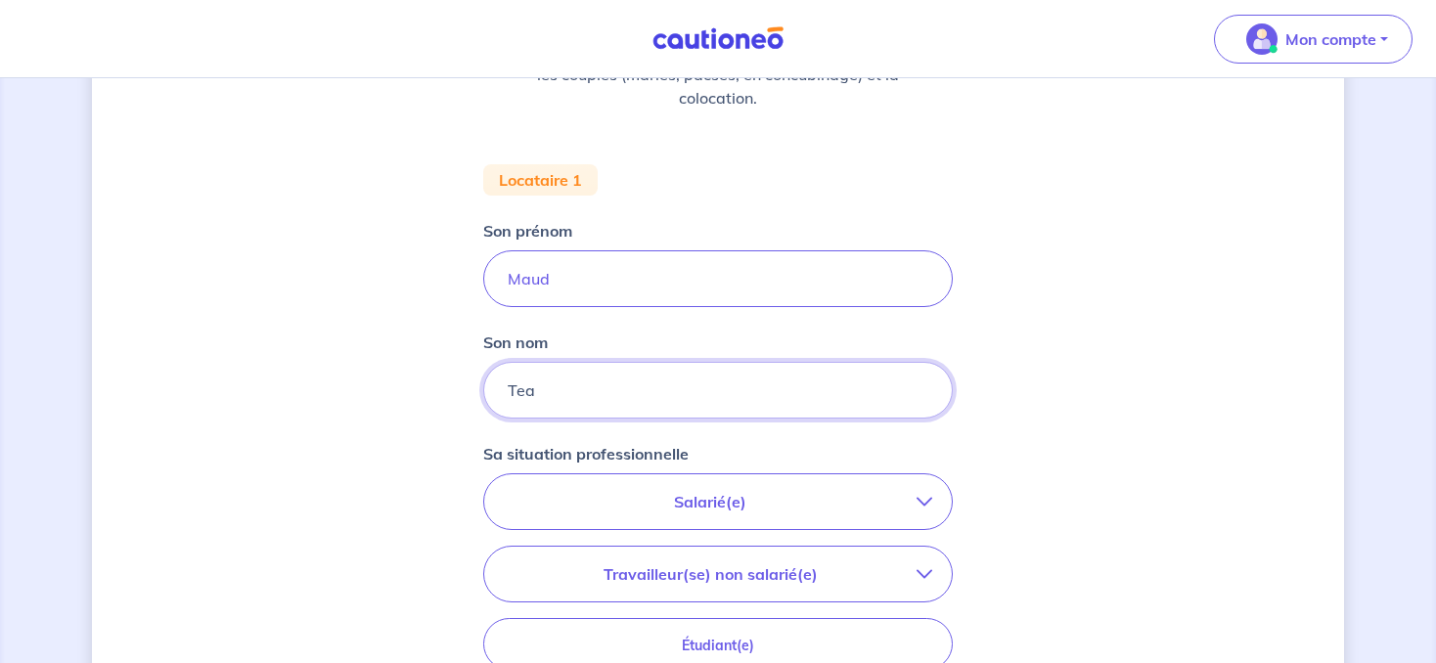
type input "Tea"
click at [665, 500] on p "Salarié(e)" at bounding box center [710, 501] width 413 height 23
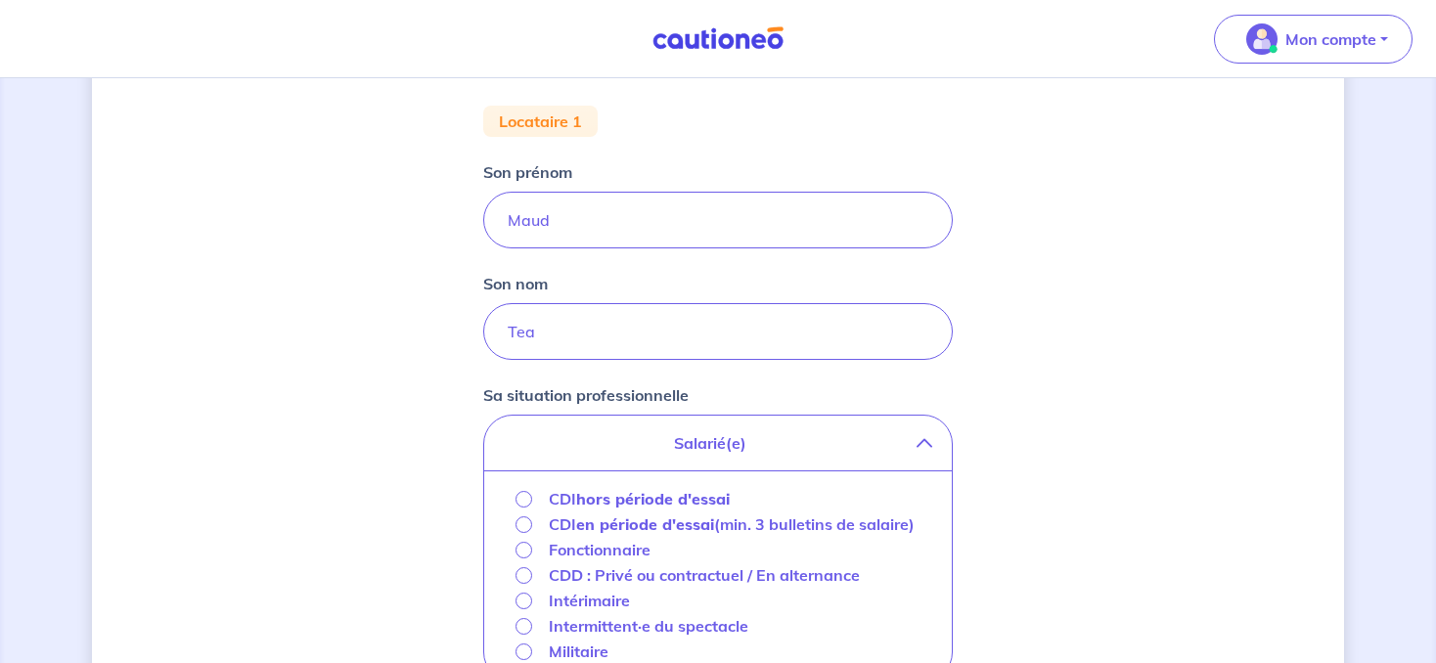
scroll to position [413, 0]
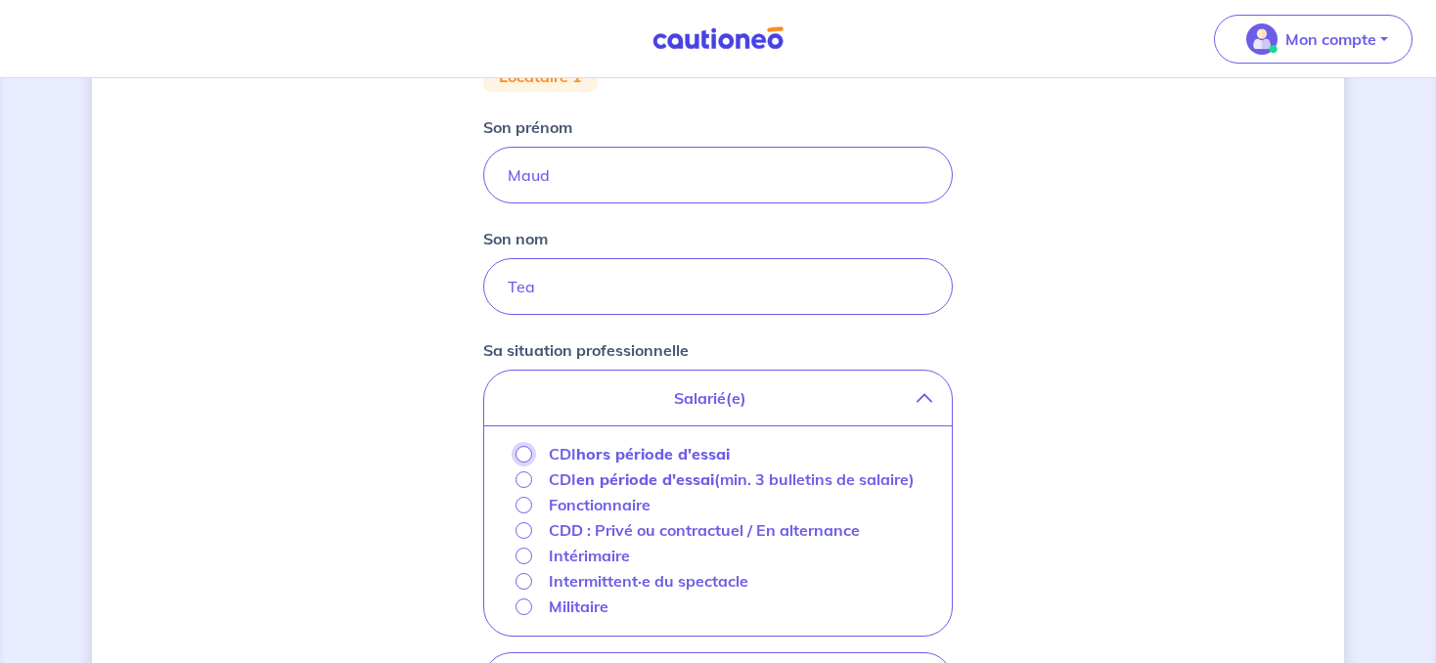
click at [522, 456] on input "CDI hors période d'essai" at bounding box center [524, 454] width 17 height 17
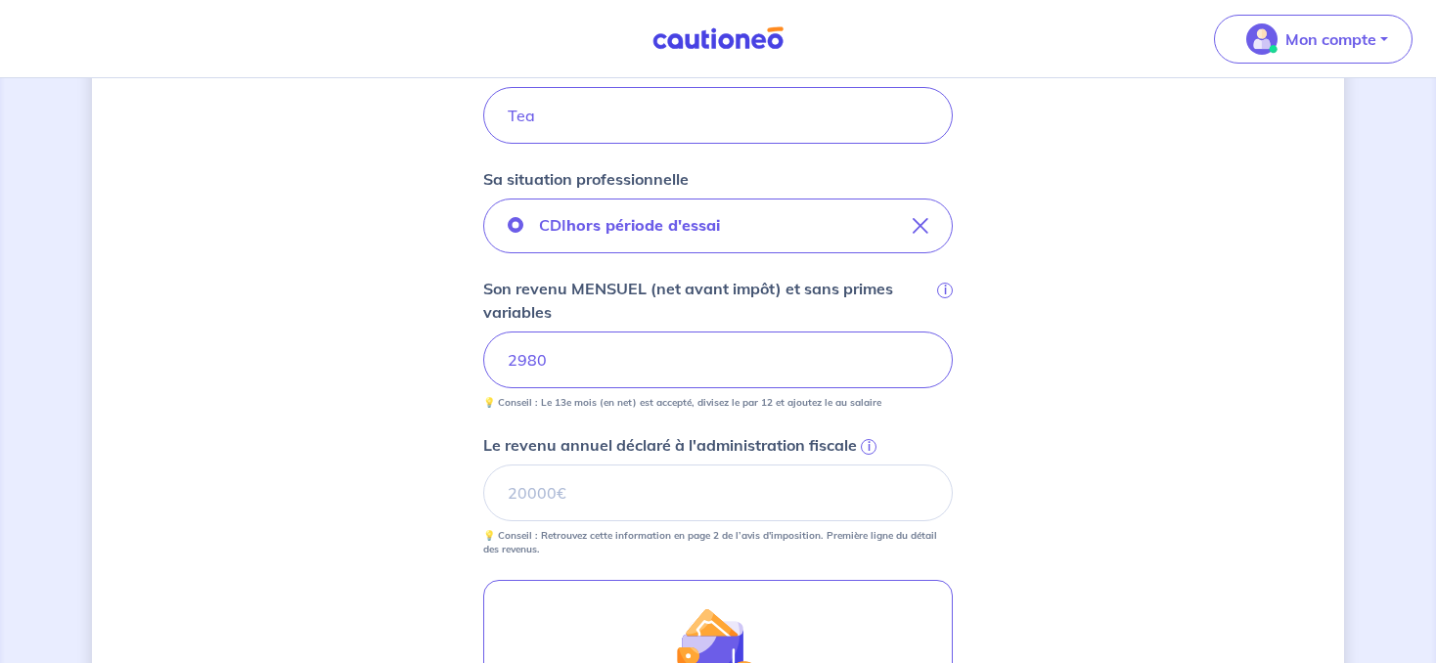
scroll to position [619, 0]
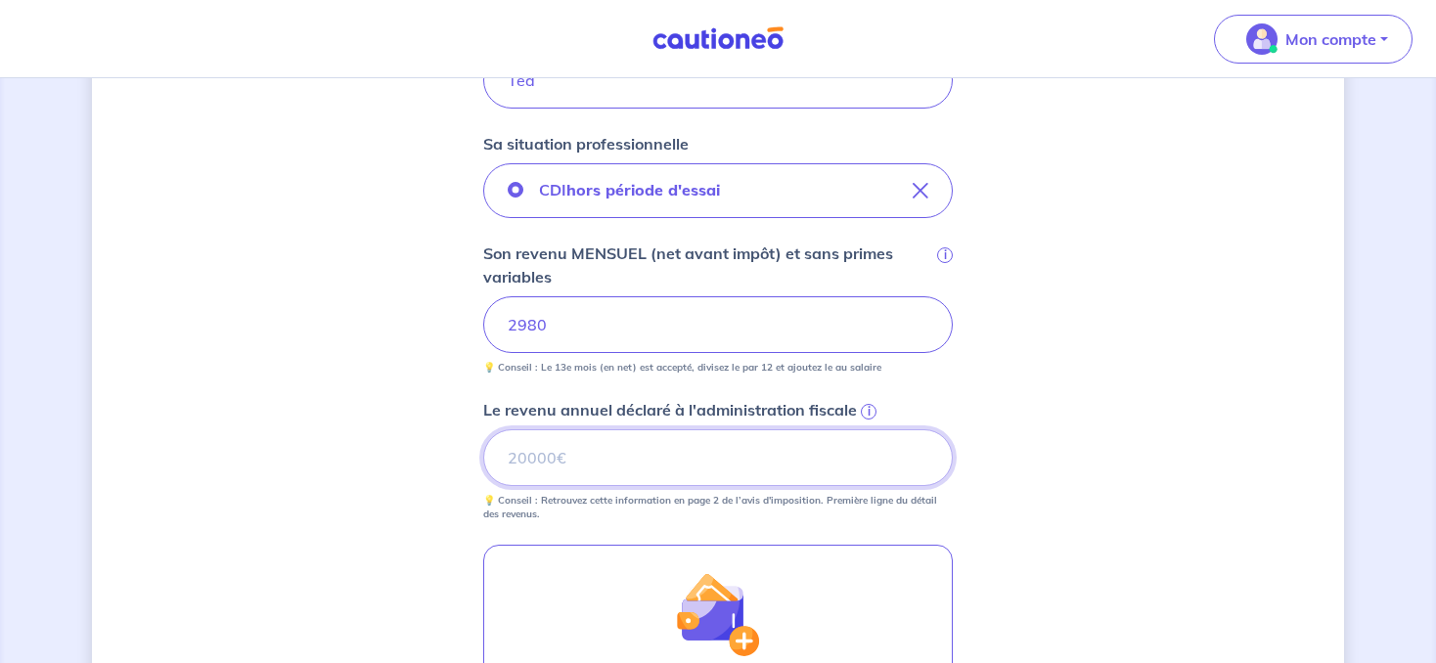
click at [581, 464] on input "Le revenu annuel déclaré à l'administration fiscale i" at bounding box center [718, 457] width 470 height 57
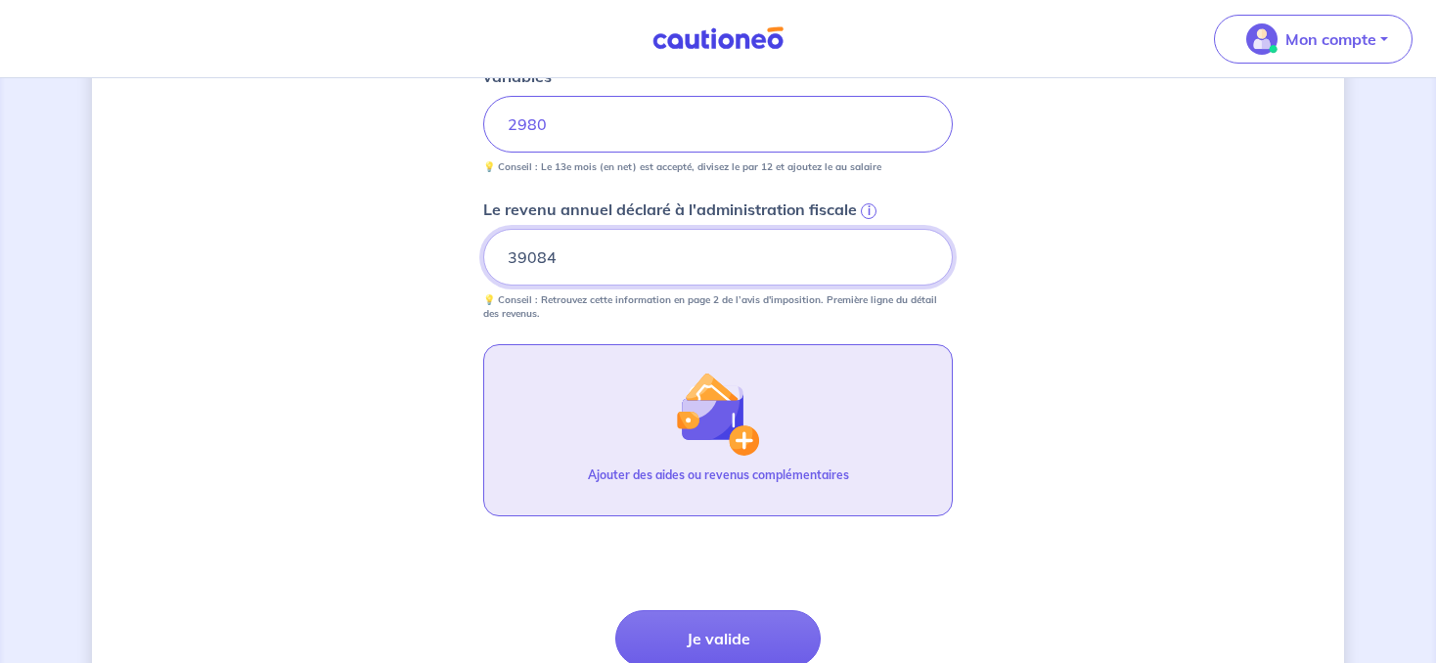
scroll to position [826, 0]
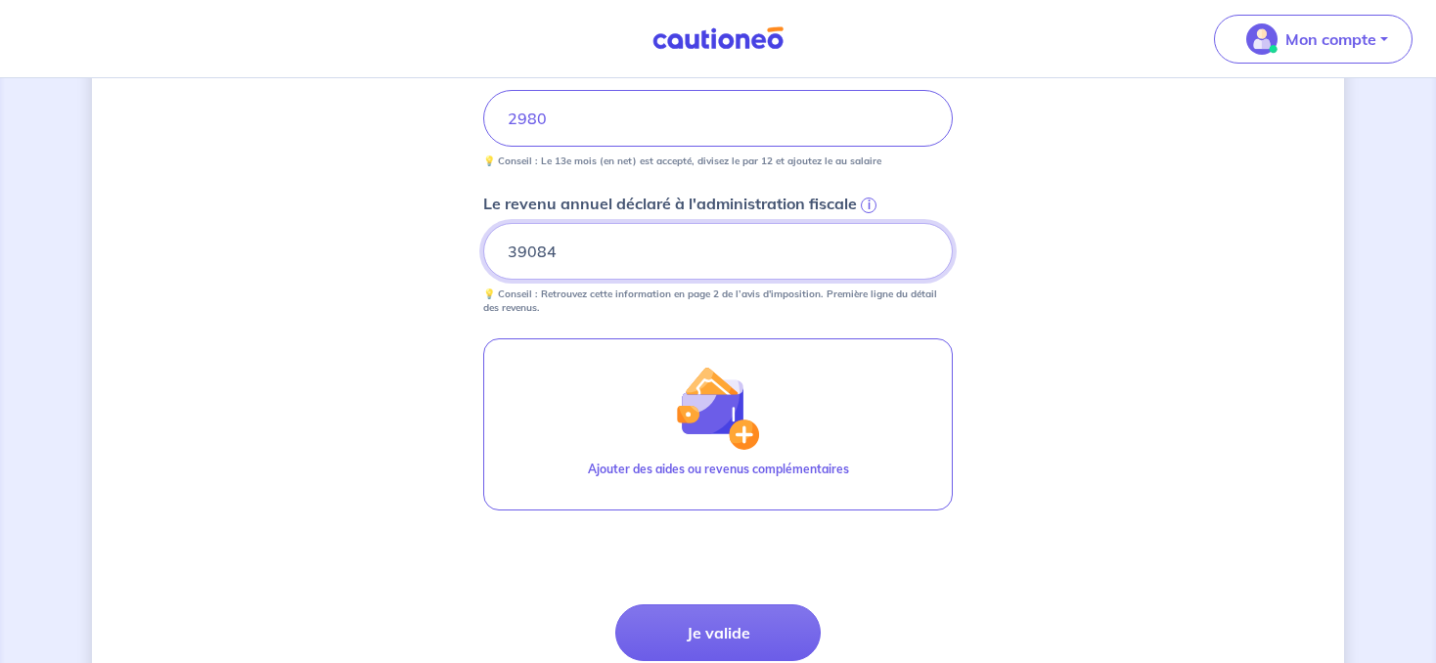
type input "39084"
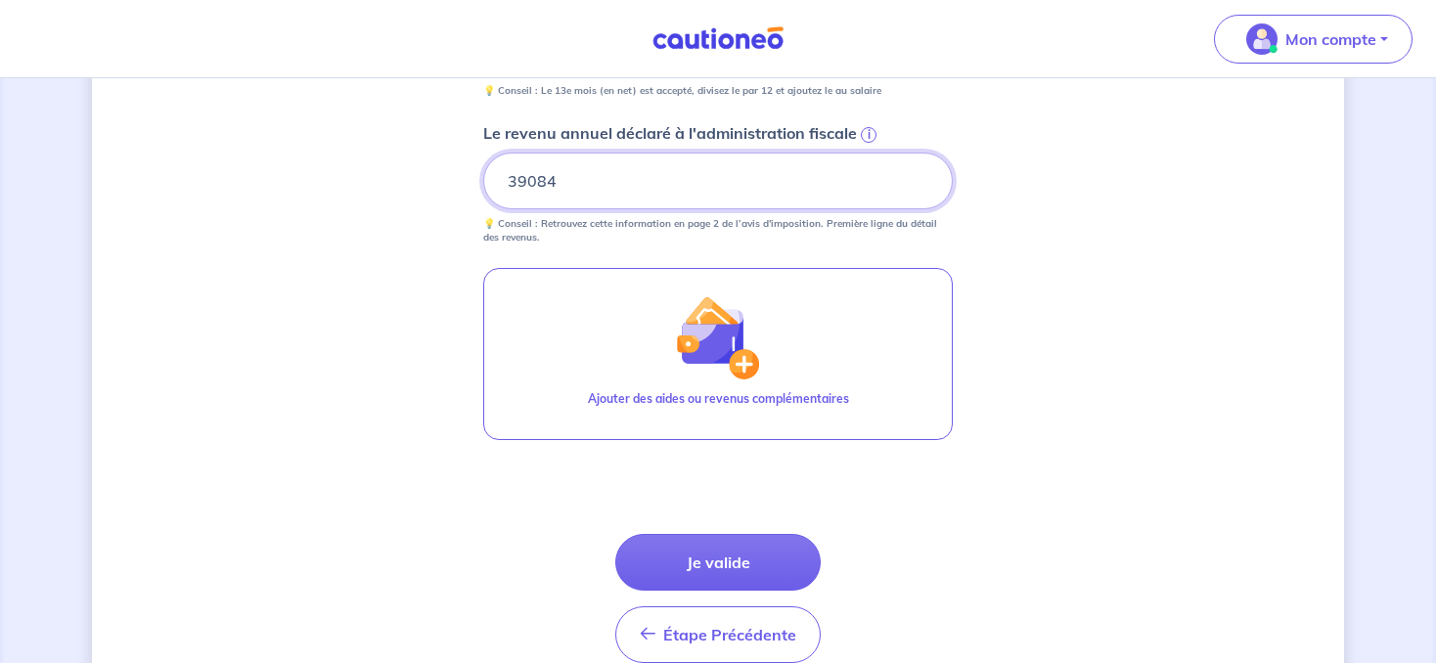
scroll to position [929, 0]
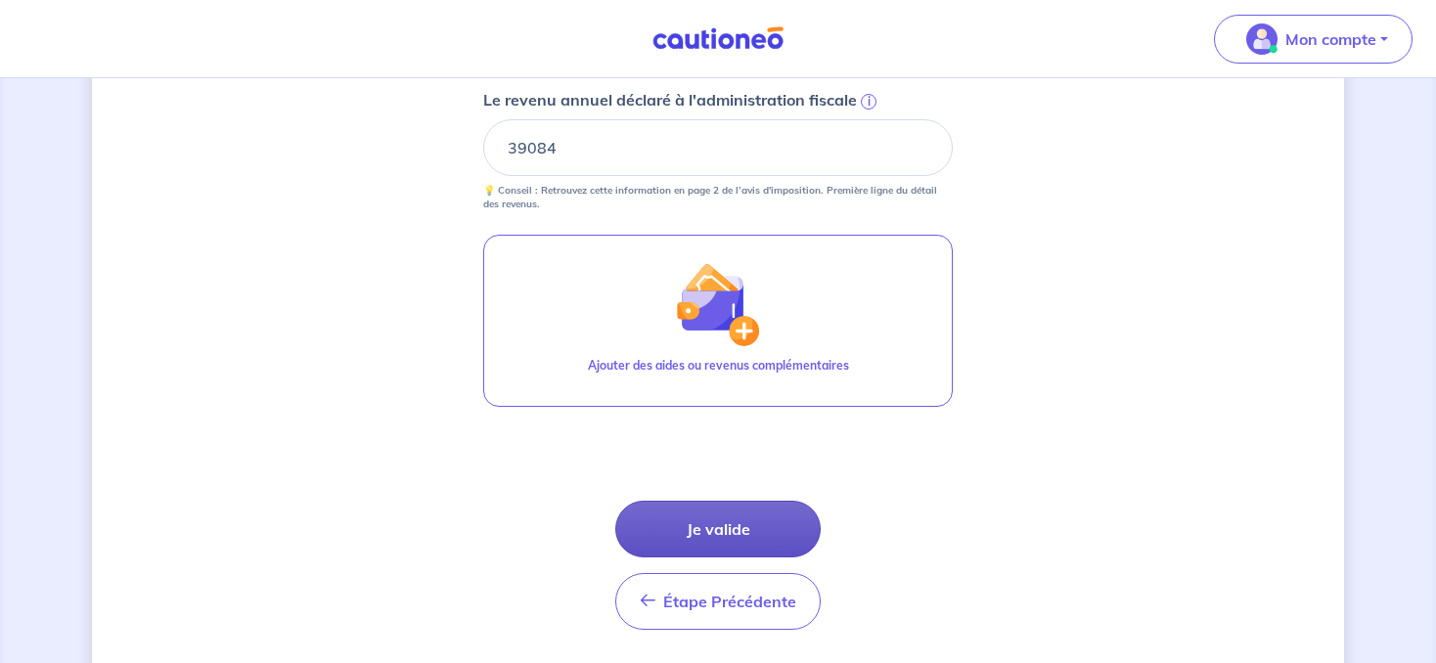
click at [683, 530] on button "Je valide" at bounding box center [717, 529] width 205 height 57
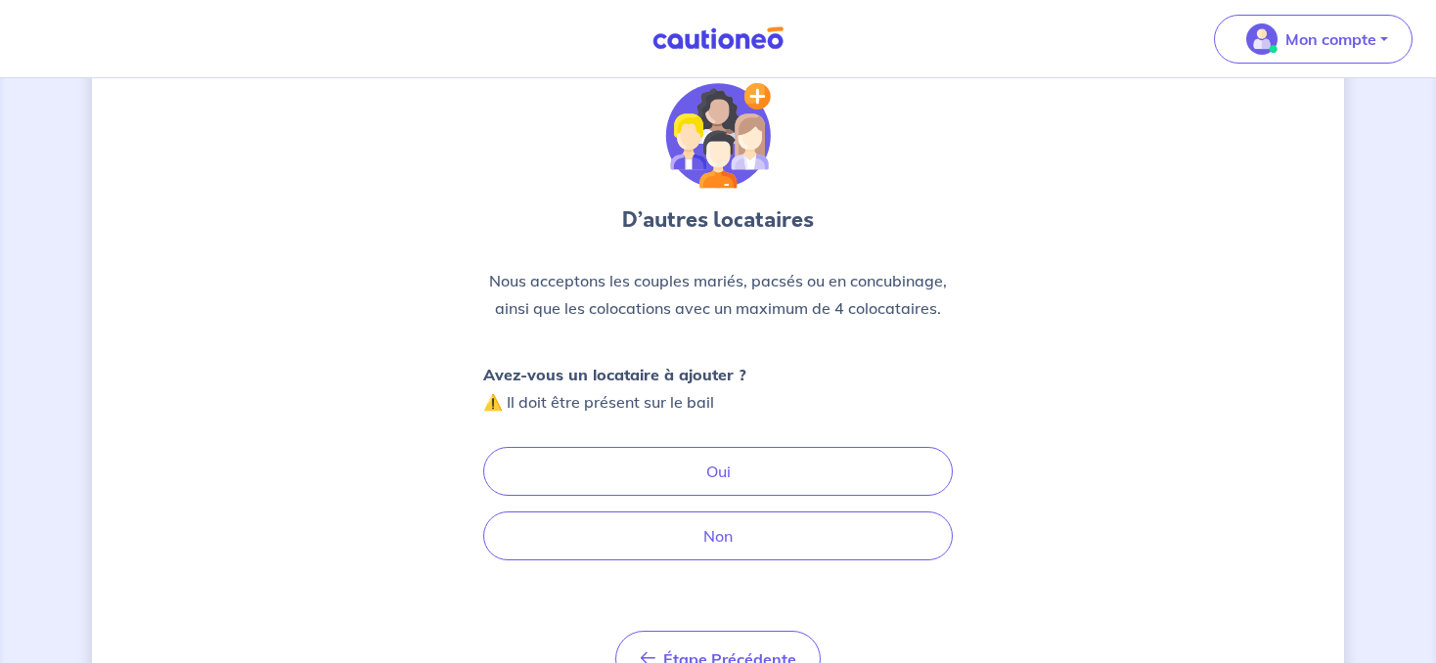
scroll to position [103, 0]
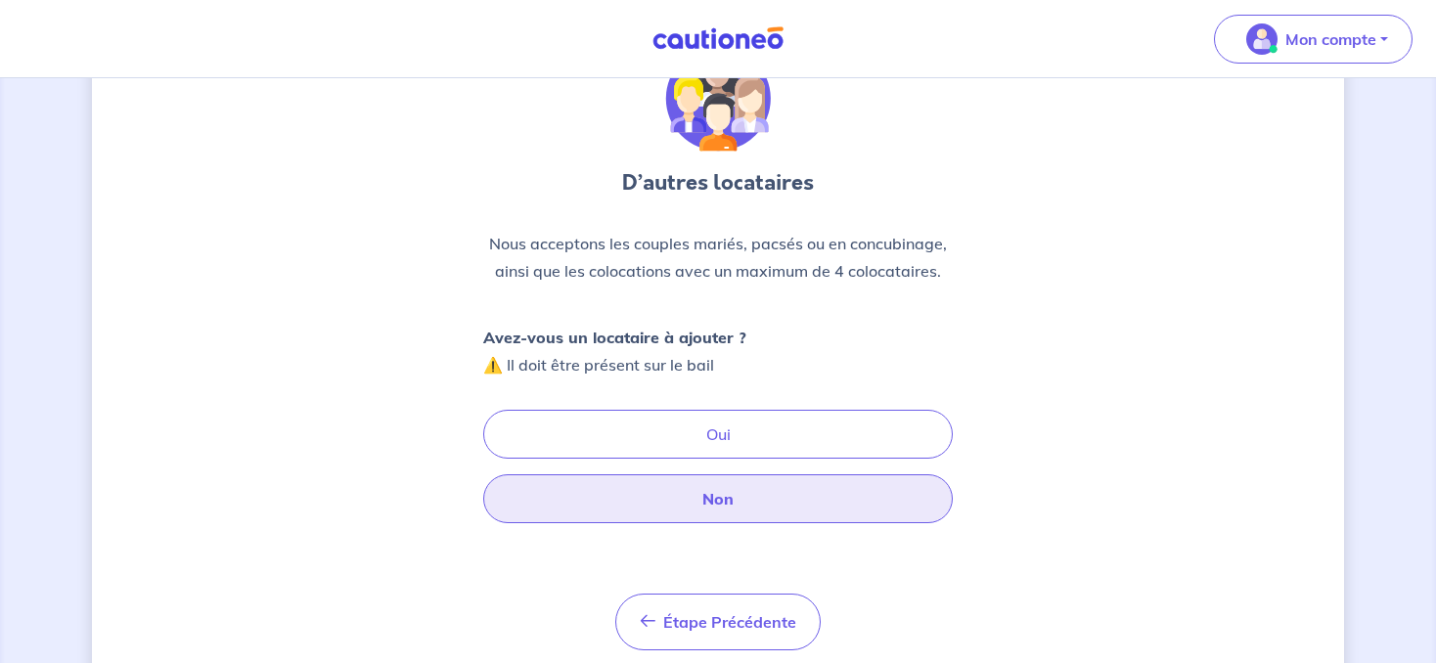
click at [685, 488] on button "Non" at bounding box center [718, 498] width 470 height 49
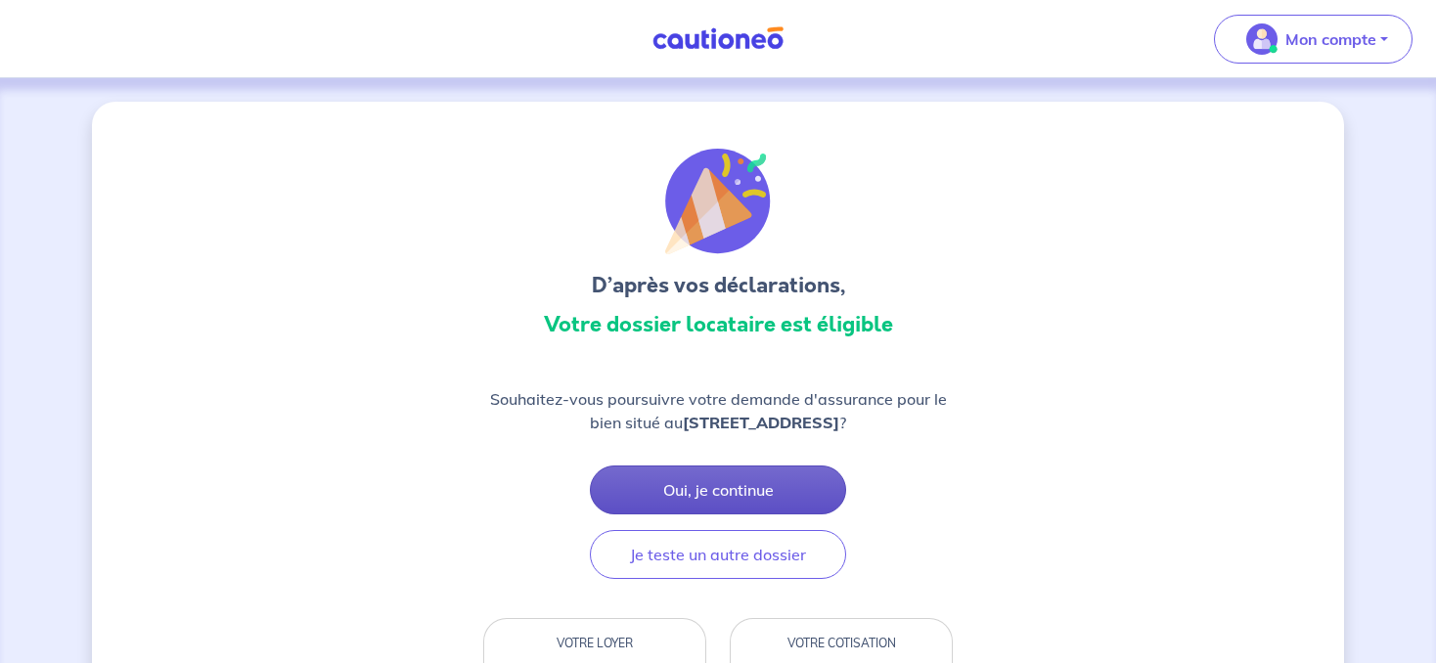
click at [680, 503] on button "Oui, je continue" at bounding box center [718, 490] width 256 height 49
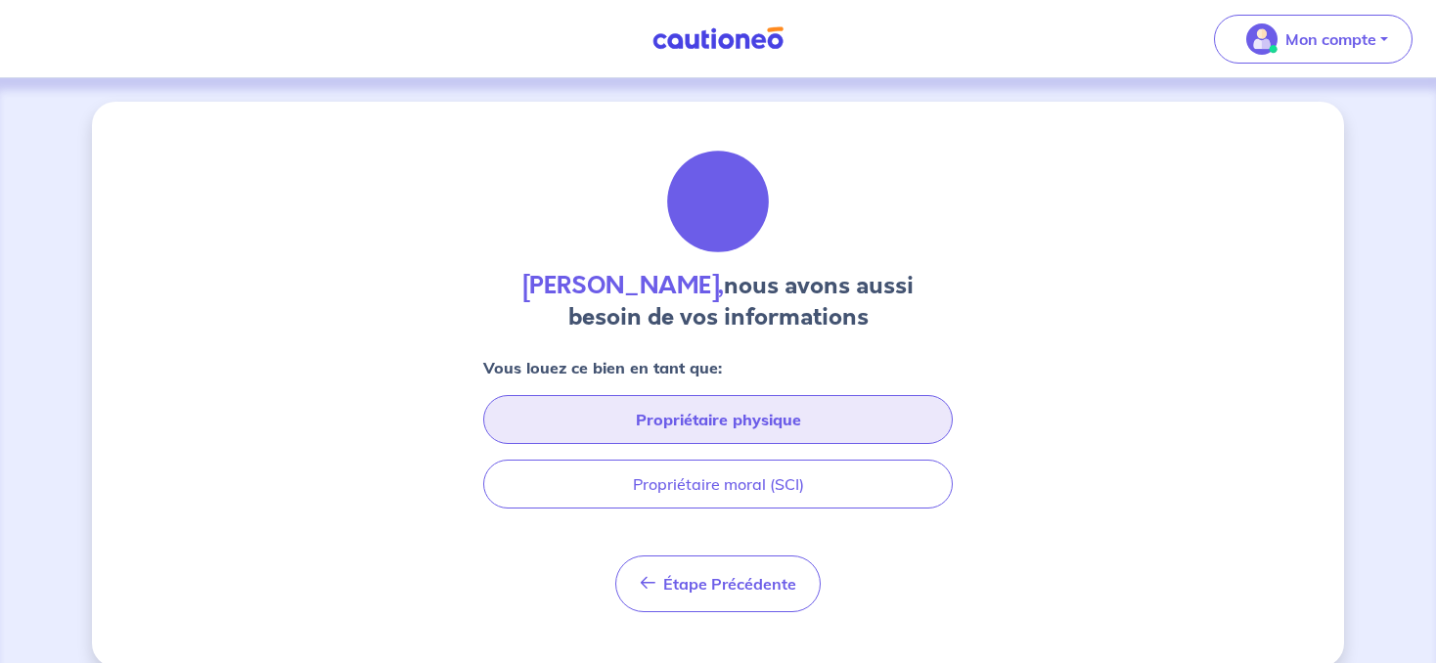
click at [701, 426] on button "Propriétaire physique" at bounding box center [718, 419] width 470 height 49
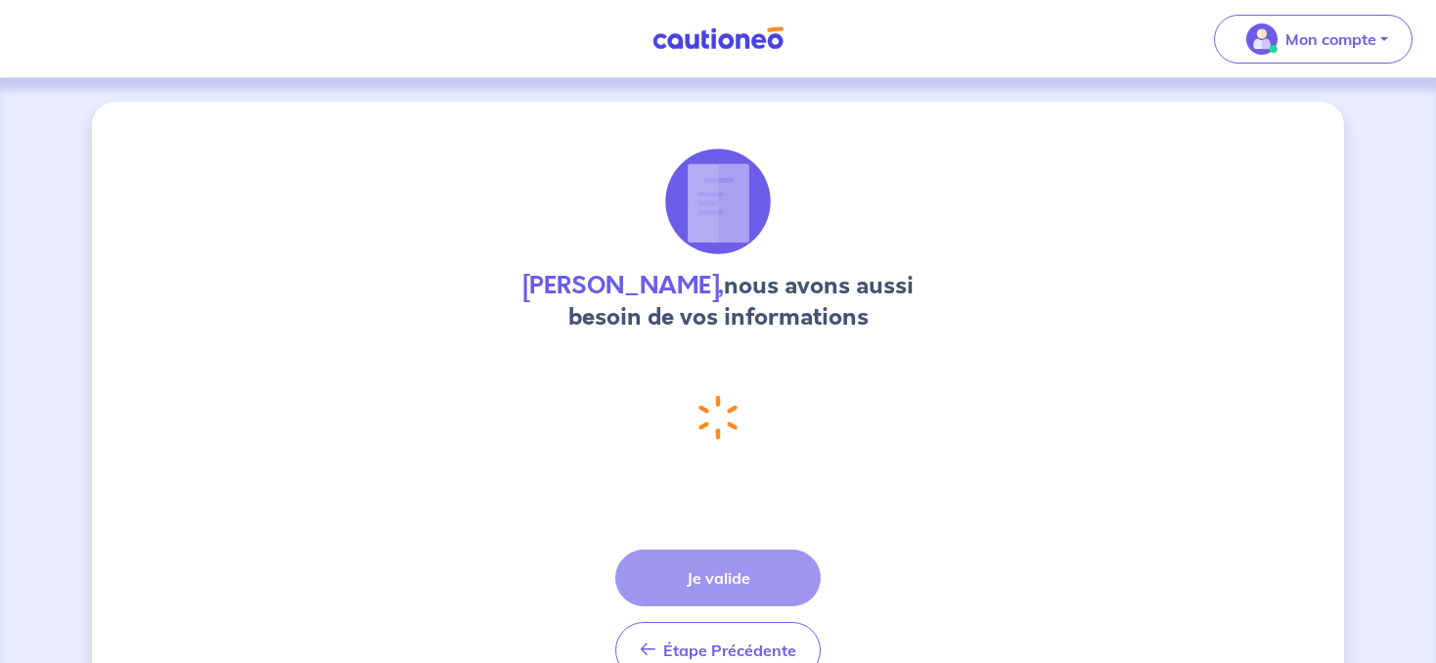
select select "FR"
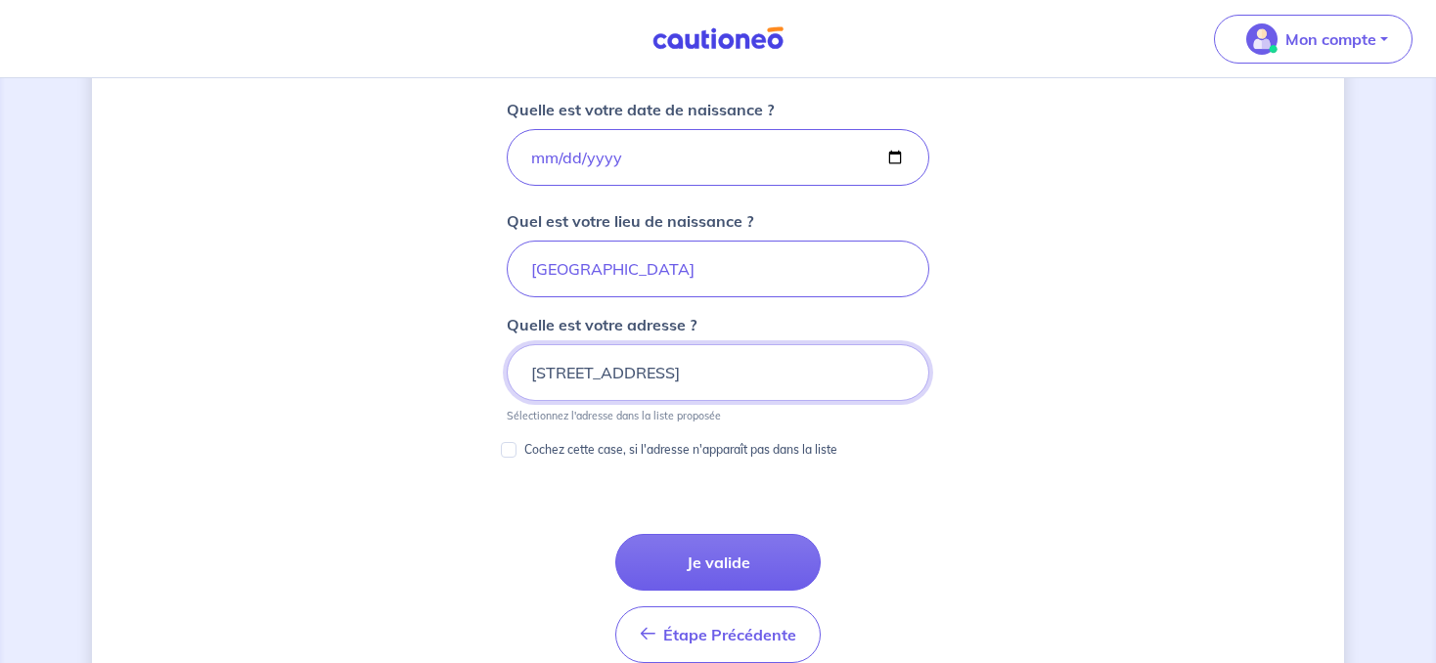
scroll to position [924, 0]
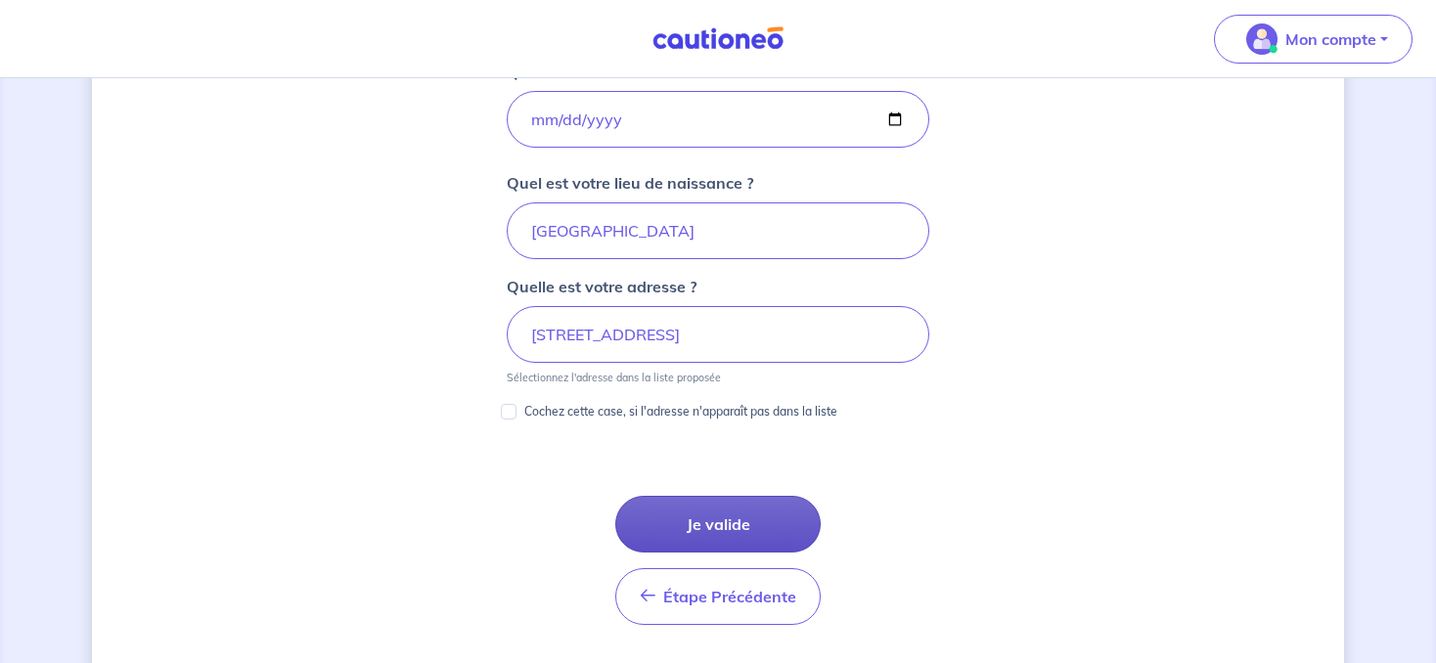
click at [676, 511] on button "Je valide" at bounding box center [717, 524] width 205 height 57
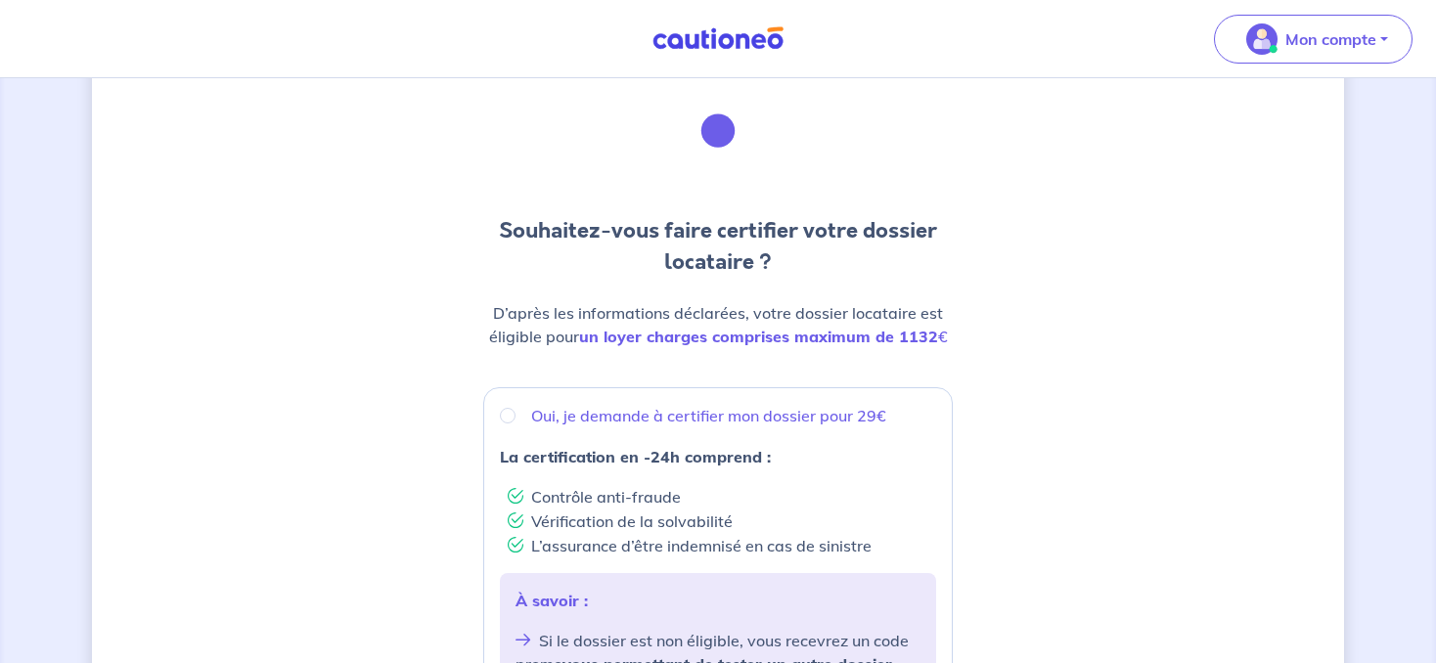
scroll to position [103, 0]
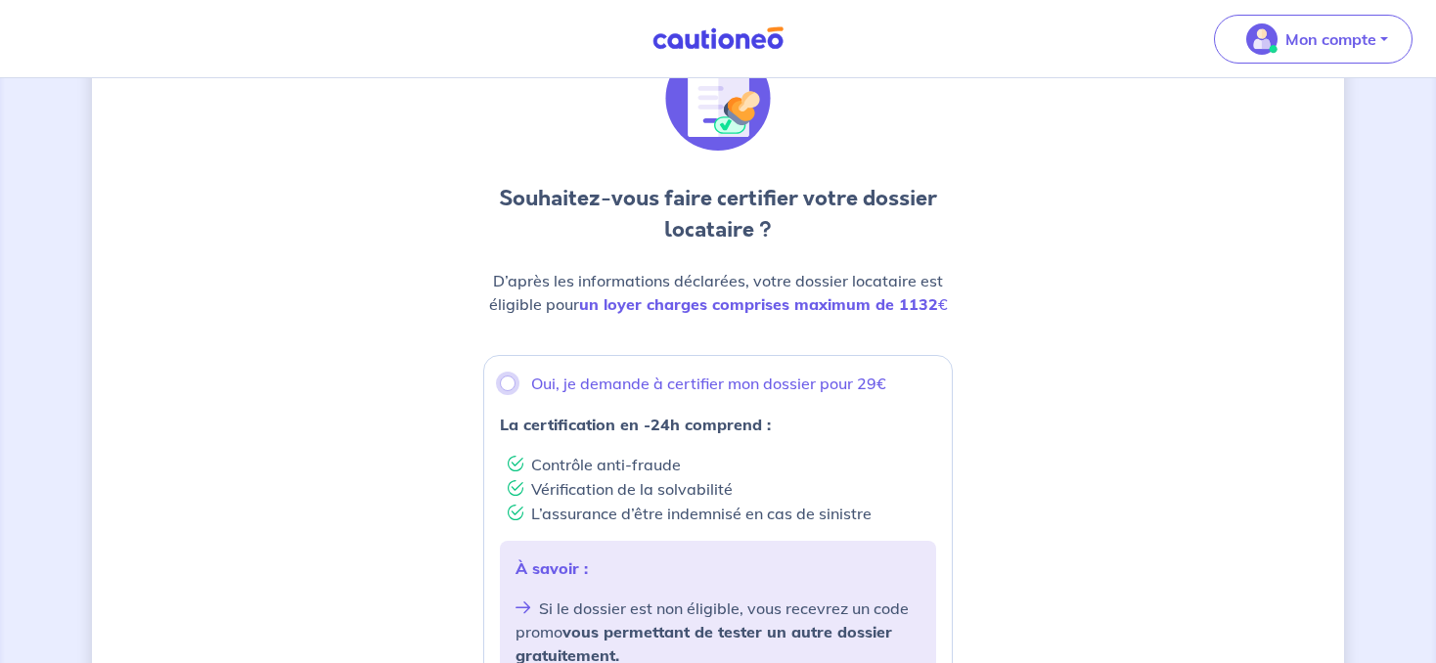
click at [511, 382] on input "Oui, je demande à certifier mon dossier pour 29€" at bounding box center [508, 384] width 16 height 16
radio input "true"
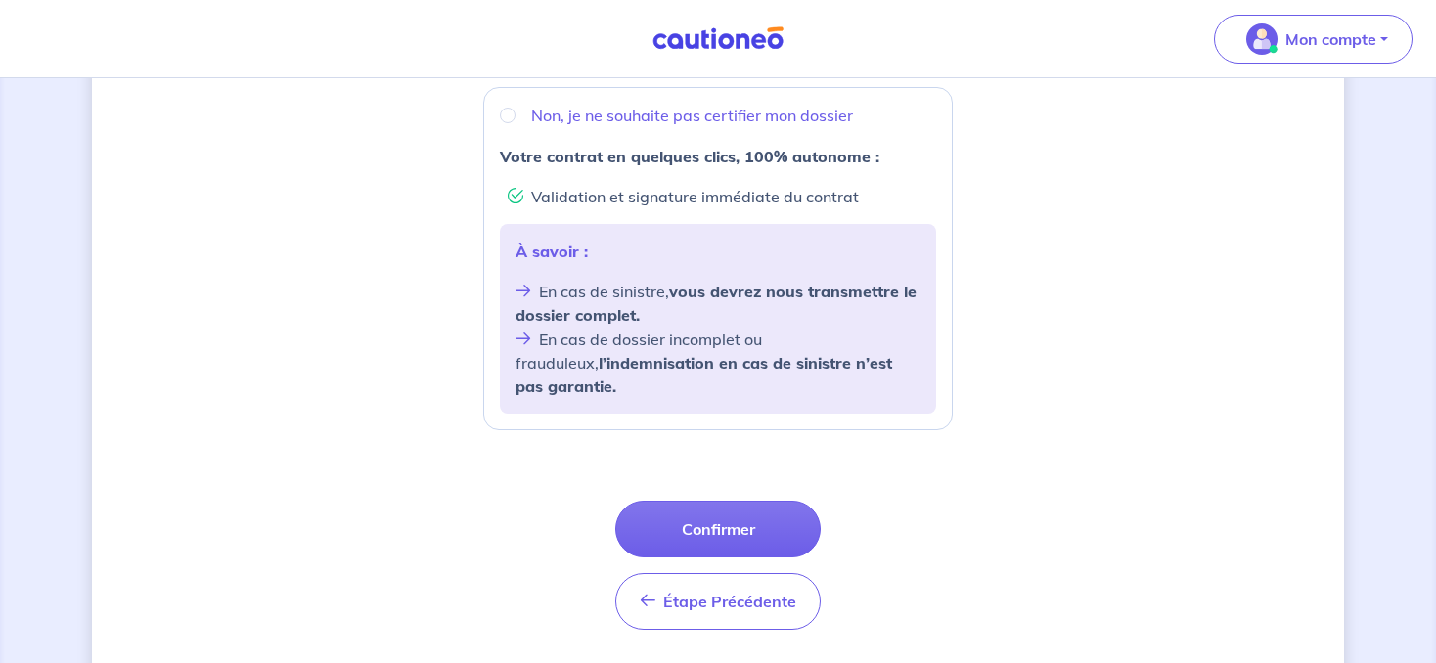
scroll to position [800, 0]
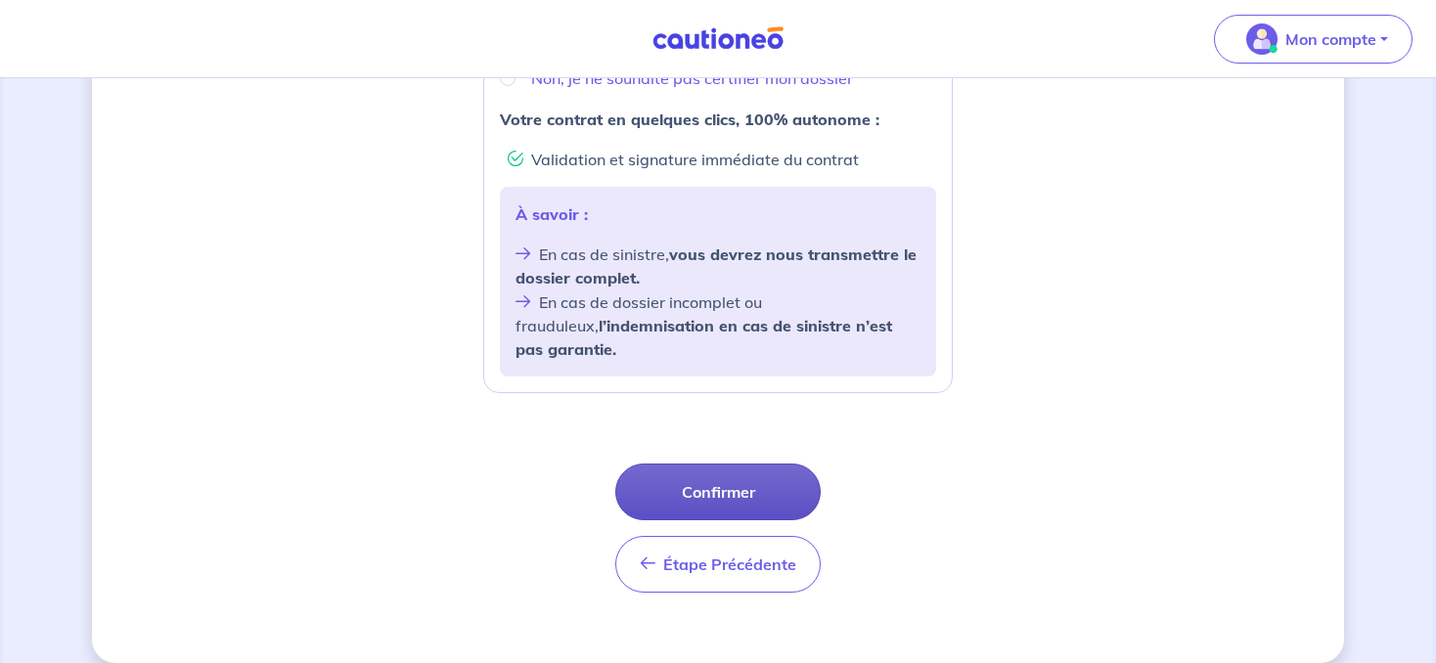
click at [700, 469] on button "Confirmer" at bounding box center [717, 492] width 205 height 57
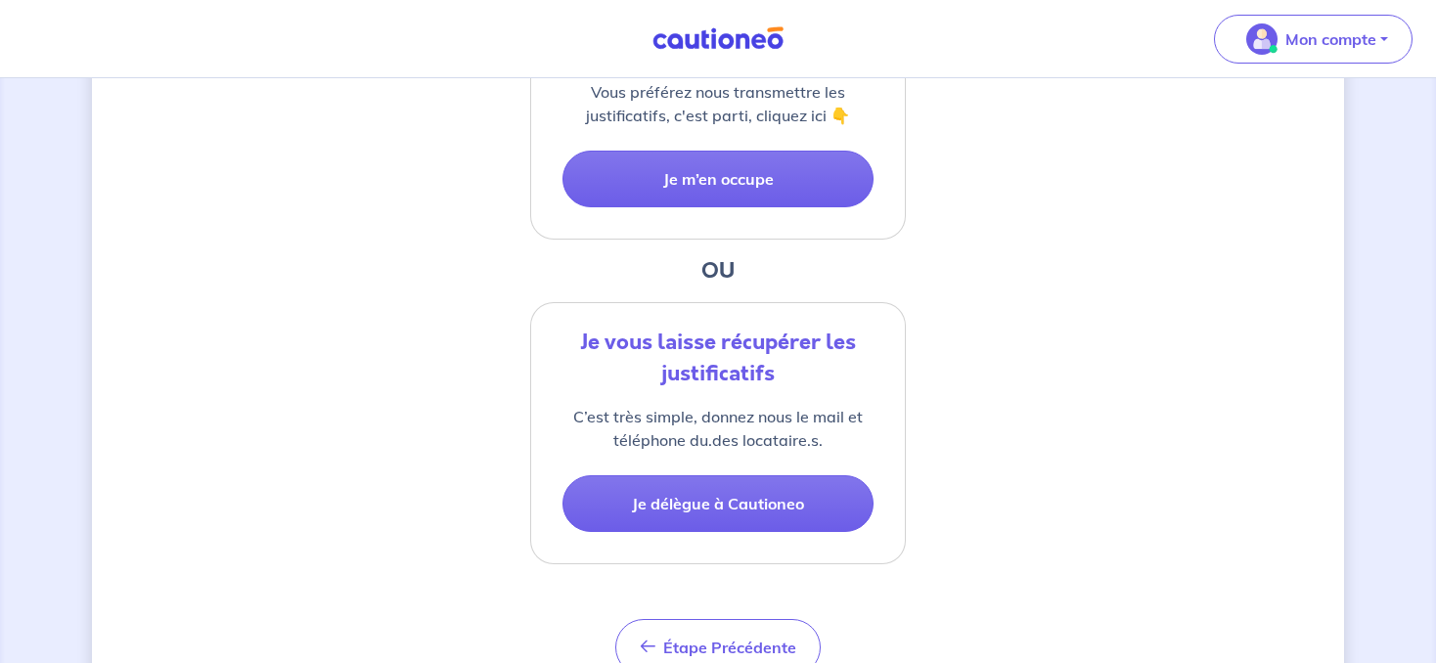
scroll to position [517, 0]
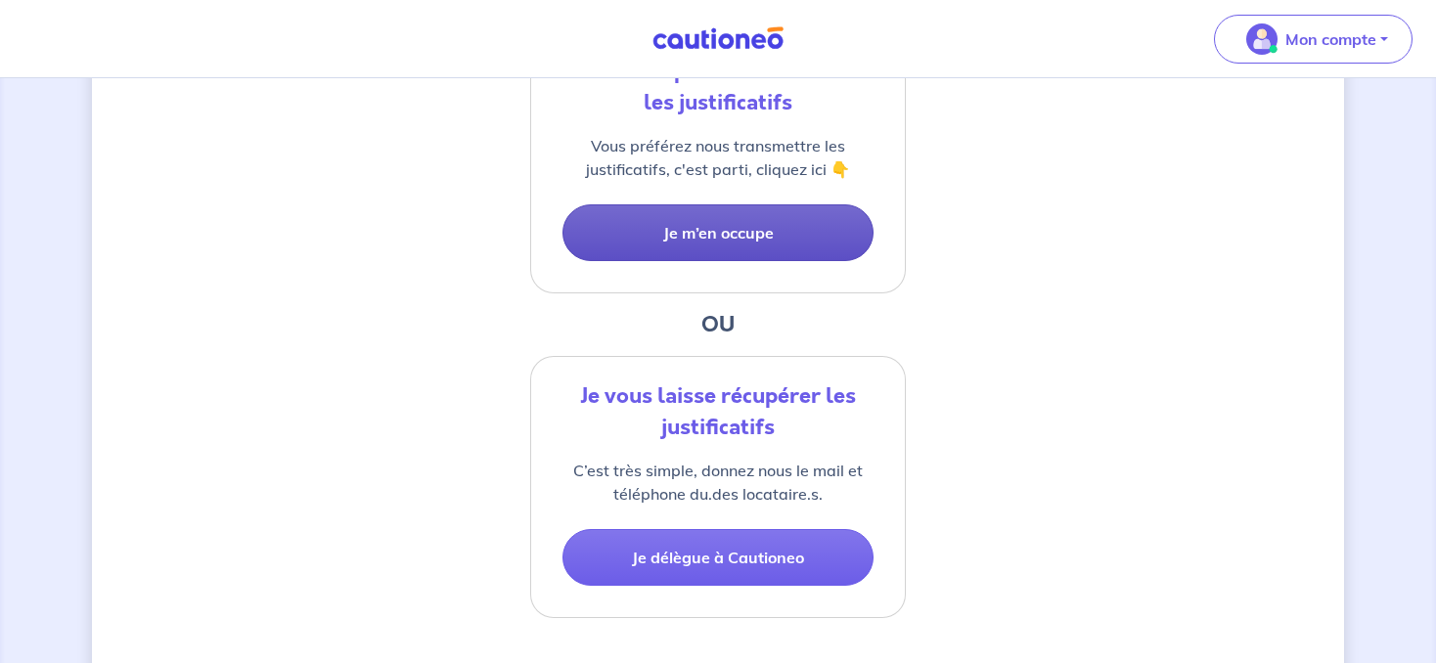
click at [718, 241] on button "Je m’en occupe" at bounding box center [717, 232] width 311 height 57
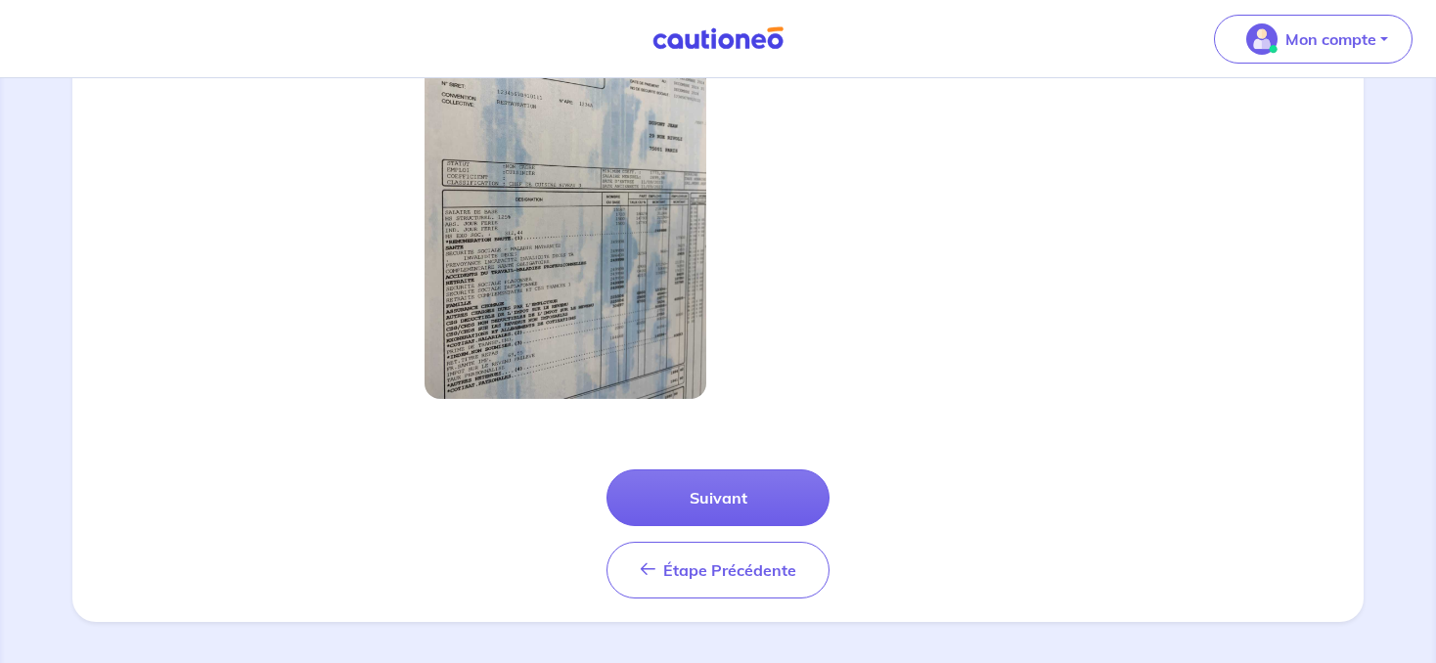
scroll to position [737, 0]
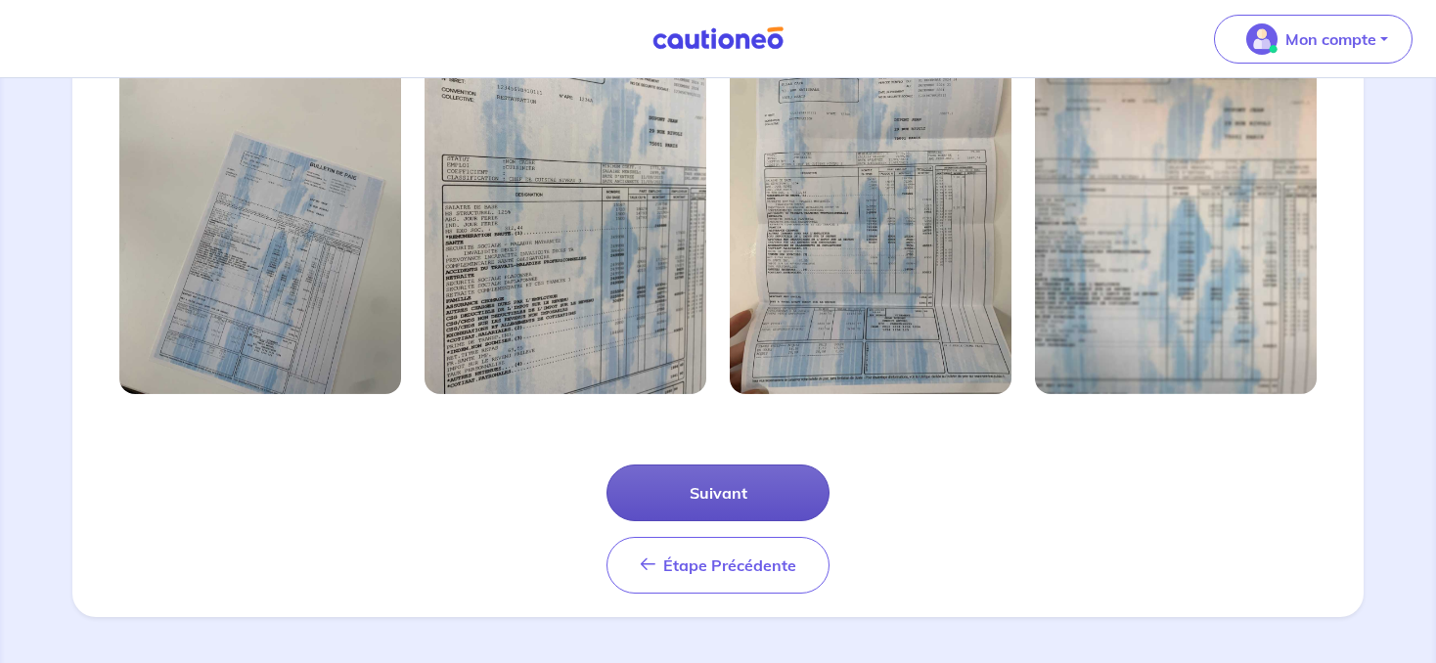
click at [695, 485] on button "Suivant" at bounding box center [718, 493] width 223 height 57
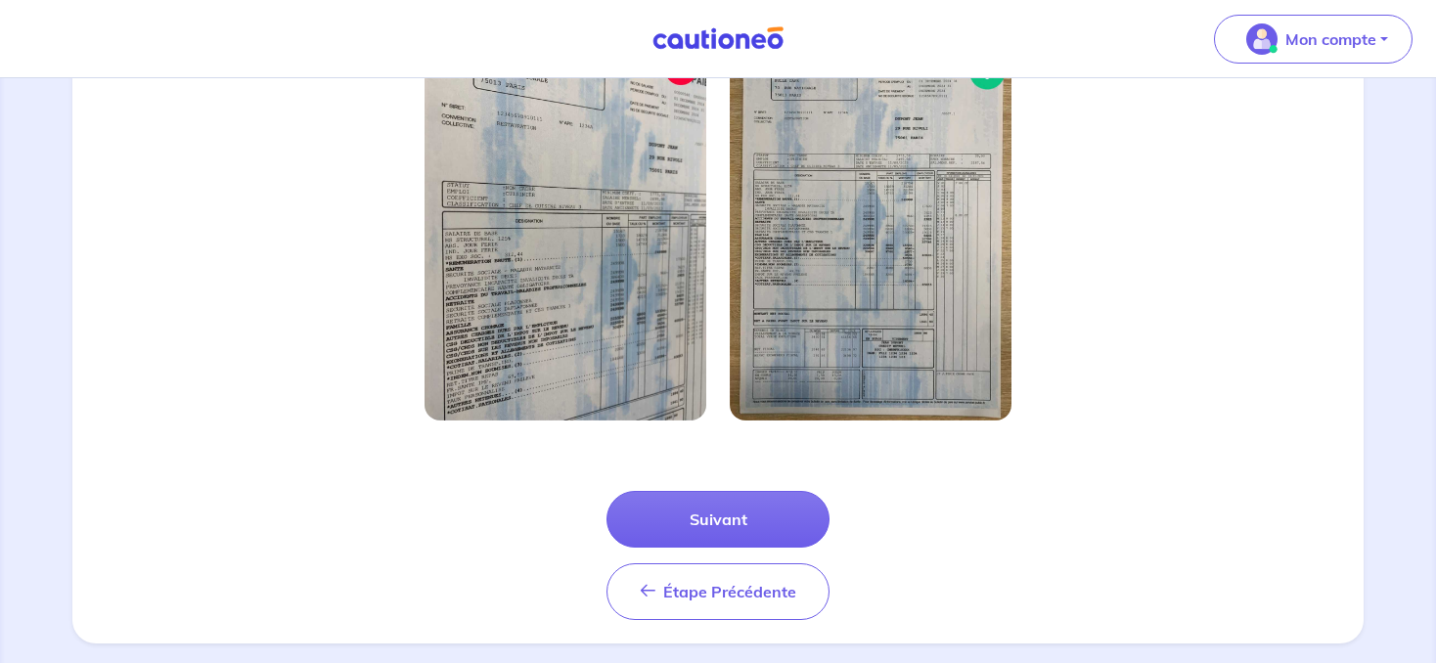
scroll to position [643, 0]
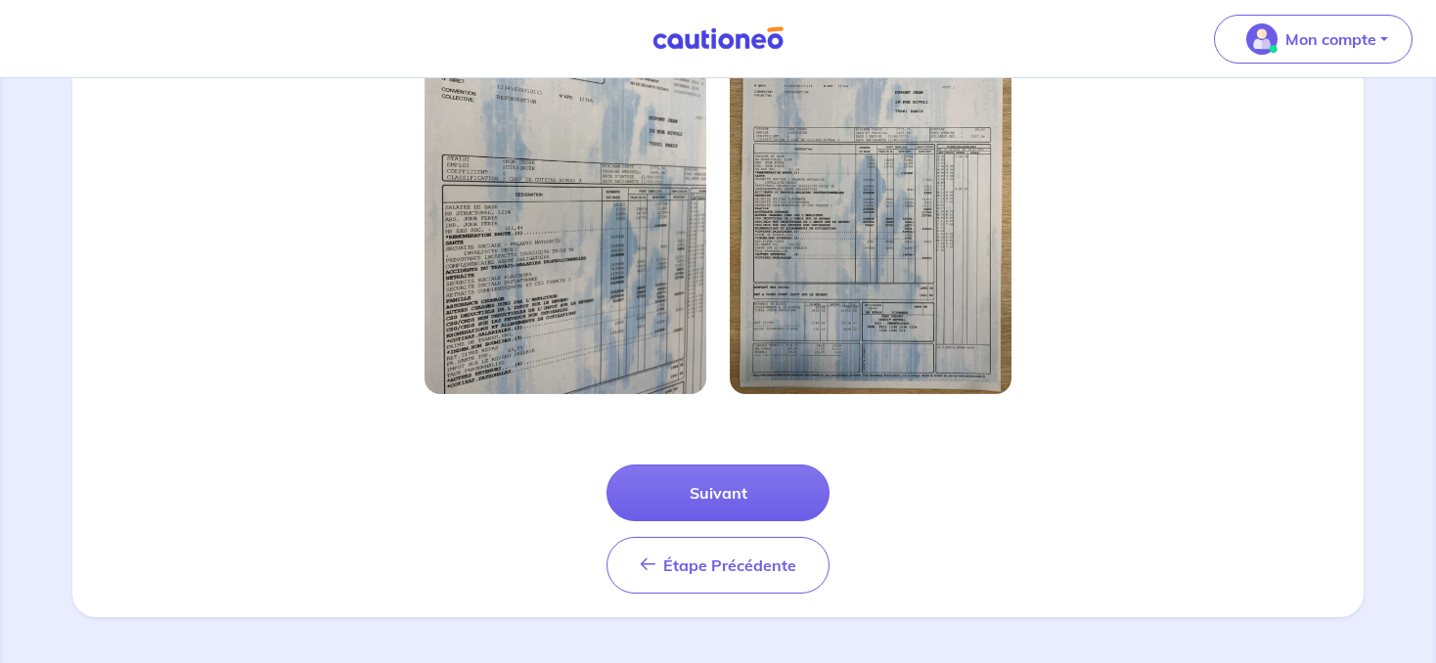
click at [696, 483] on button "Suivant" at bounding box center [718, 493] width 223 height 57
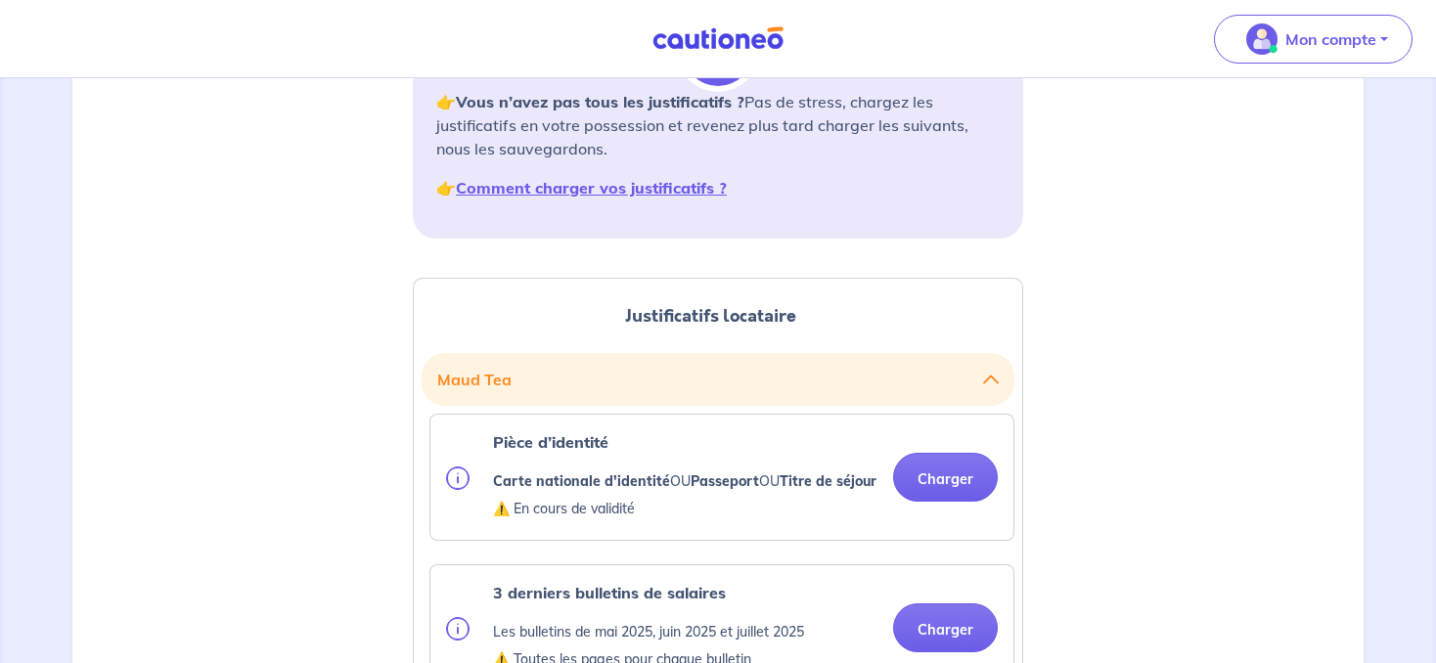
scroll to position [413, 0]
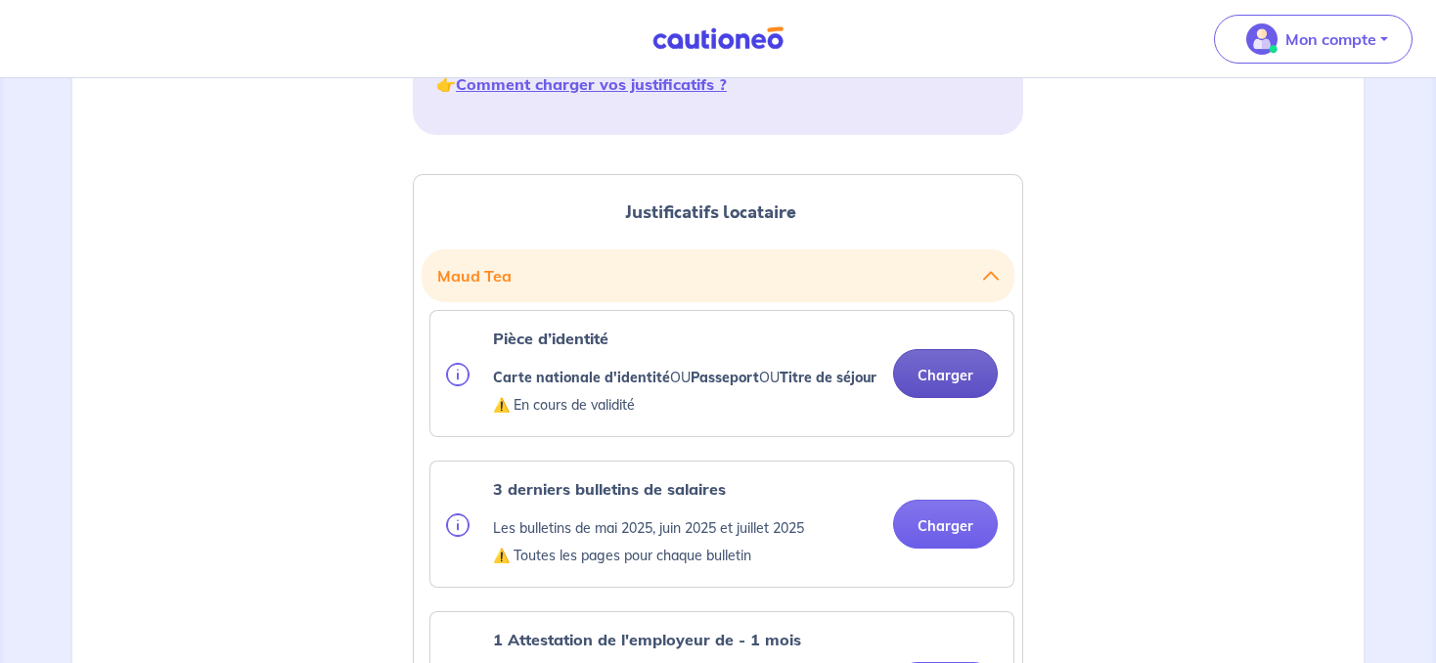
click at [944, 393] on button "Charger" at bounding box center [945, 373] width 105 height 49
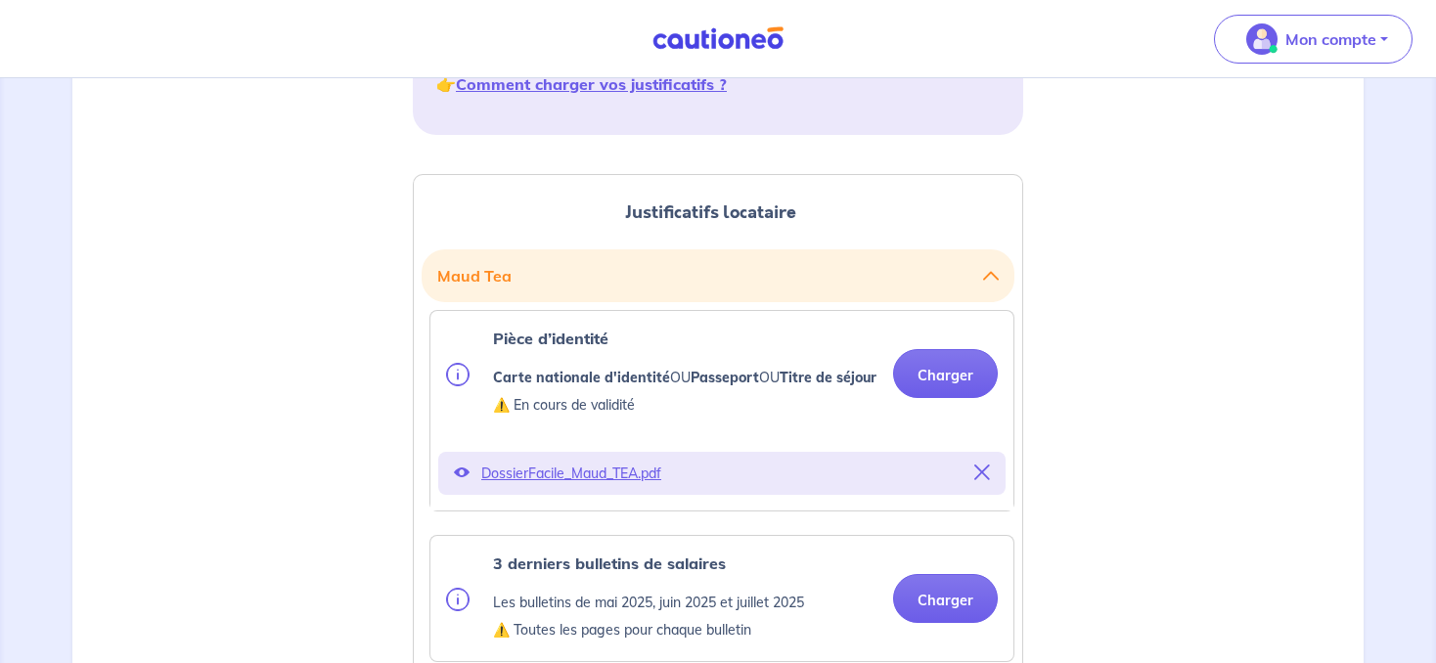
click at [980, 480] on icon at bounding box center [982, 473] width 16 height 16
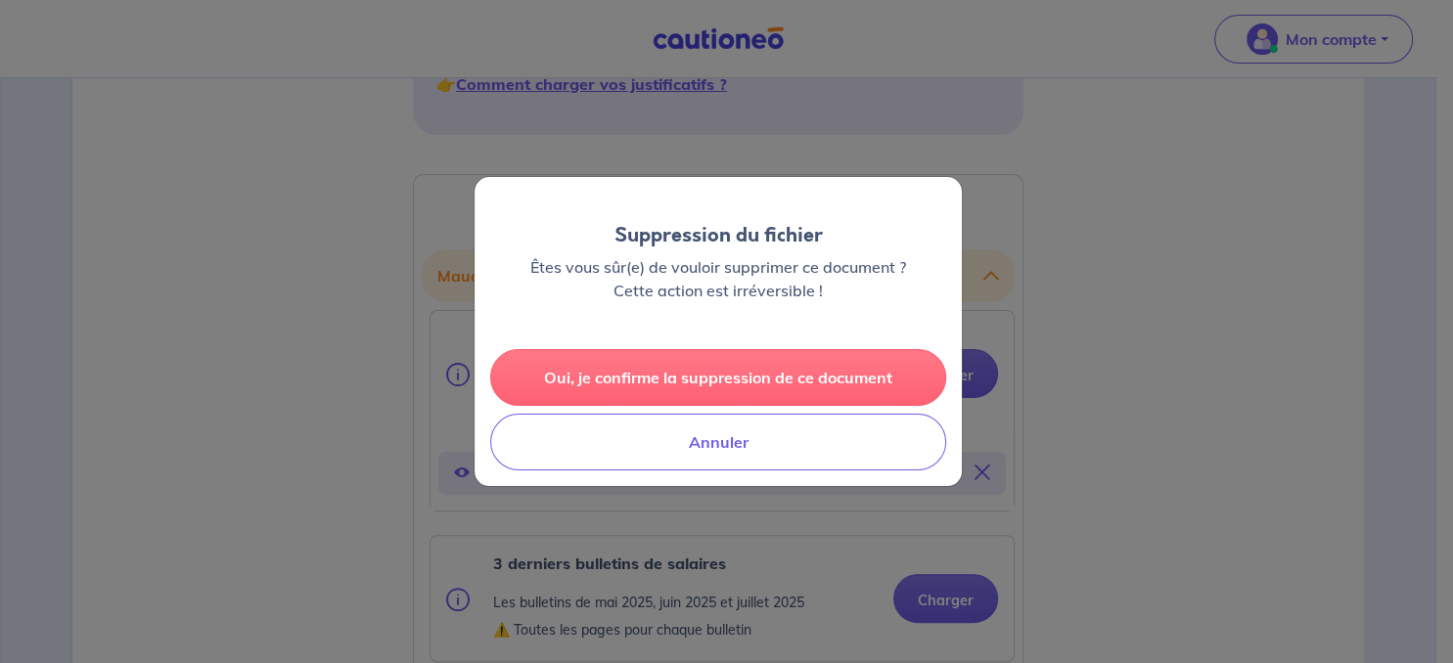
click at [684, 382] on button "Oui, je confirme la suppression de ce document" at bounding box center [718, 377] width 456 height 57
